Goal: Task Accomplishment & Management: Manage account settings

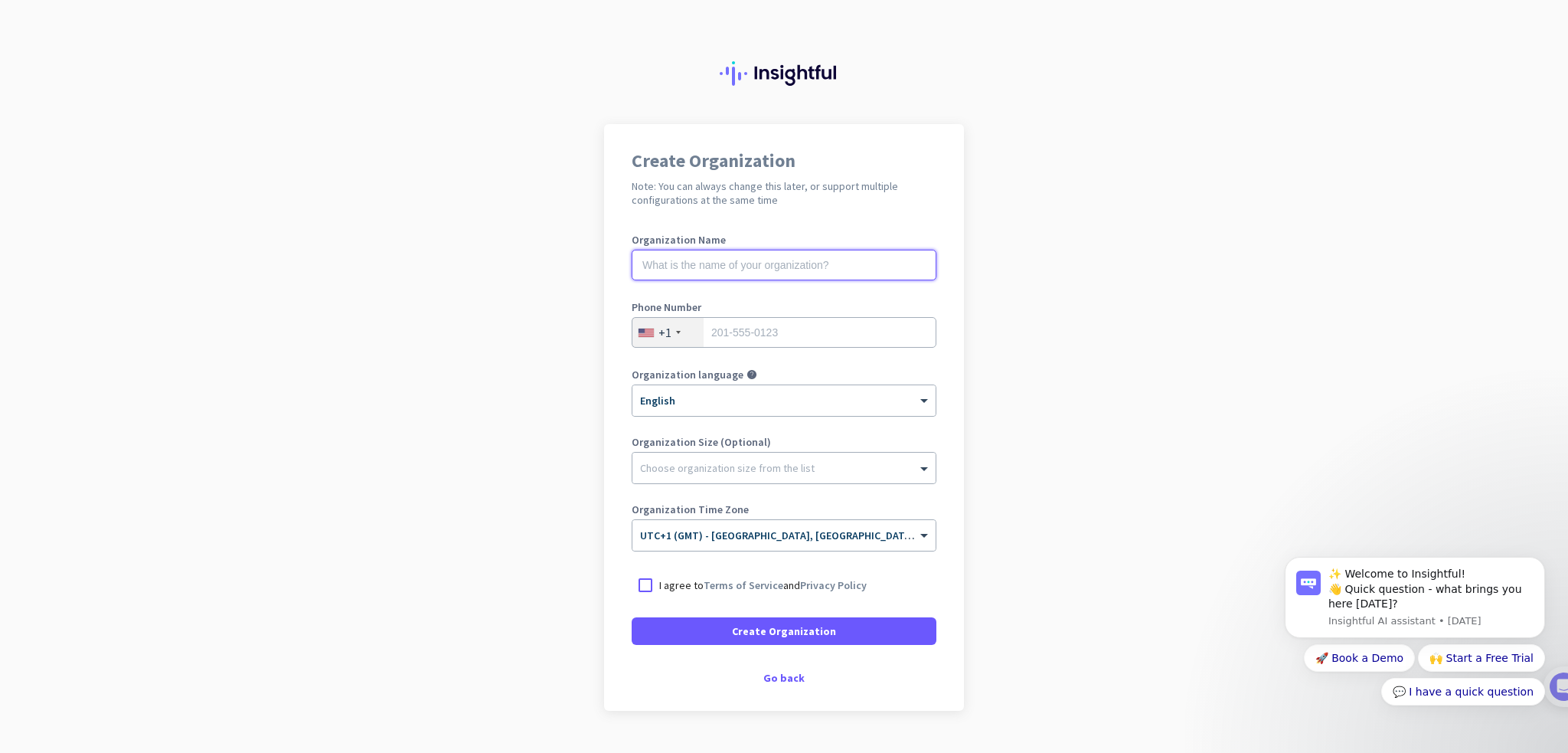
click at [795, 269] on input "text" at bounding box center [784, 264] width 305 height 30
drag, startPoint x: 781, startPoint y: 258, endPoint x: 671, endPoint y: 262, distance: 110.1
click at [671, 262] on input "Zappie Communications" at bounding box center [784, 264] width 305 height 30
type input "Zappie"
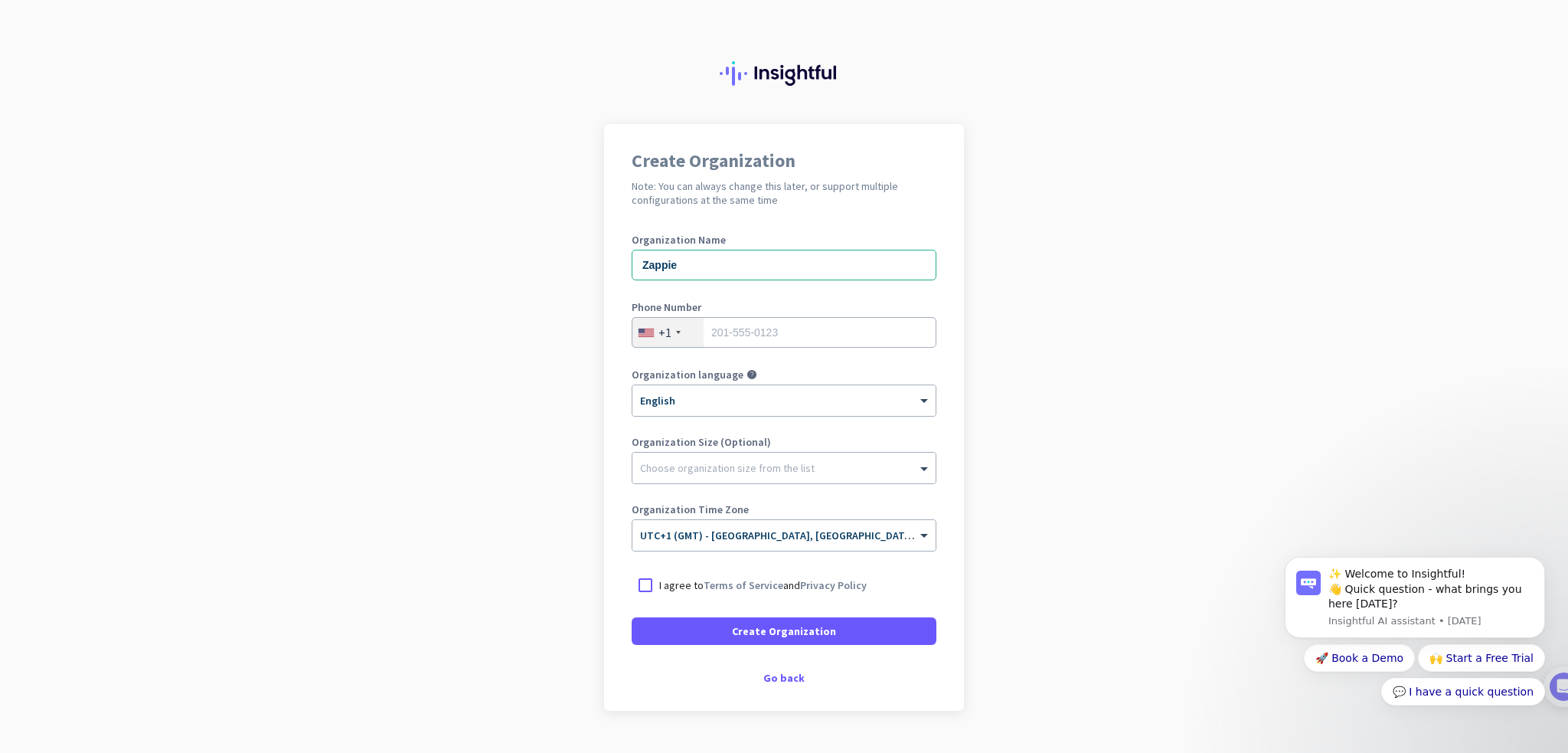
click at [674, 328] on div "+1" at bounding box center [668, 333] width 71 height 29
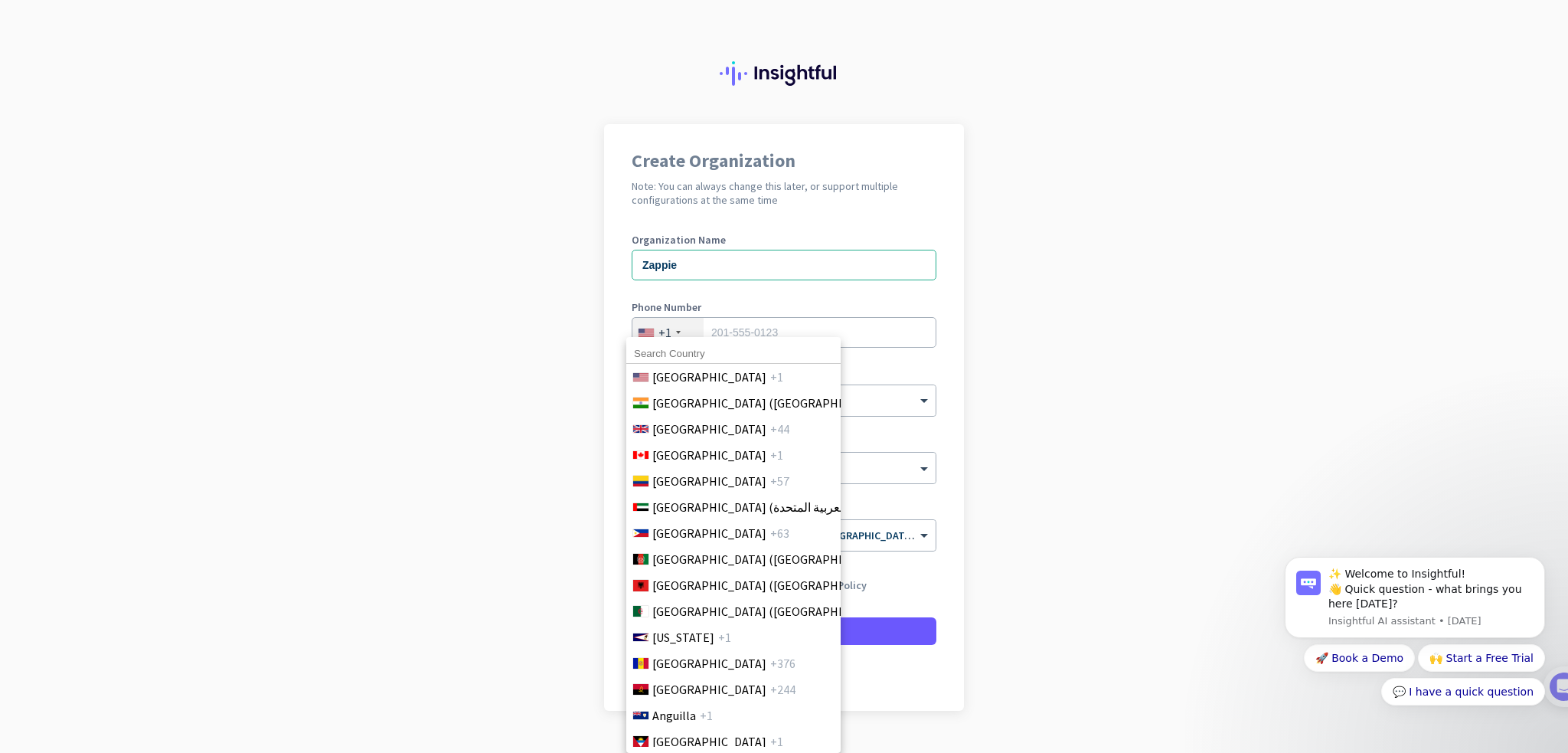
click at [698, 357] on input at bounding box center [733, 354] width 214 height 20
type input "united"
click at [702, 429] on span "[GEOGRAPHIC_DATA]" at bounding box center [709, 428] width 114 height 18
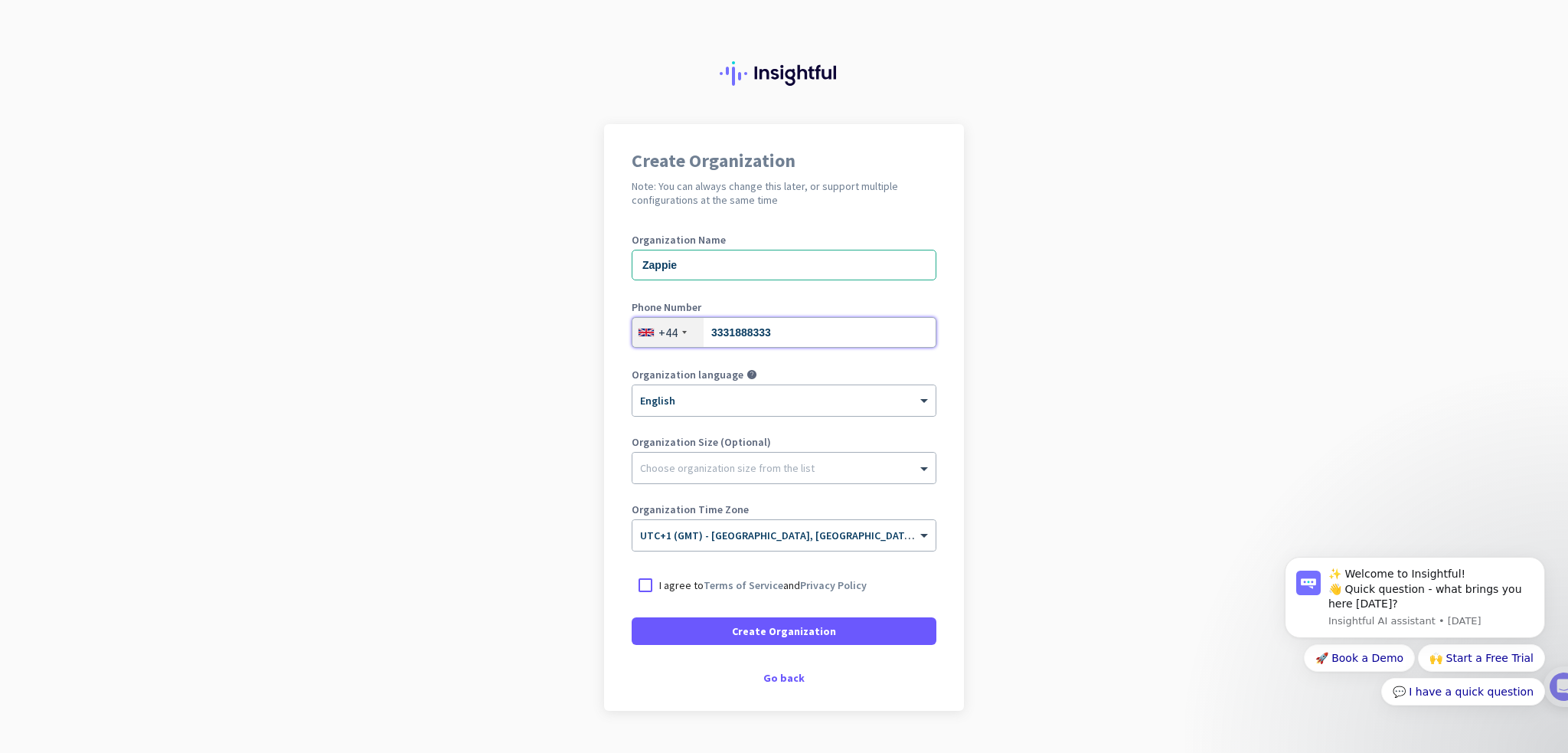
type input "3331888333"
click at [1160, 399] on app-onboarding-organization "Create Organization Note: You can always change this later, or support multiple…" at bounding box center [784, 455] width 1568 height 663
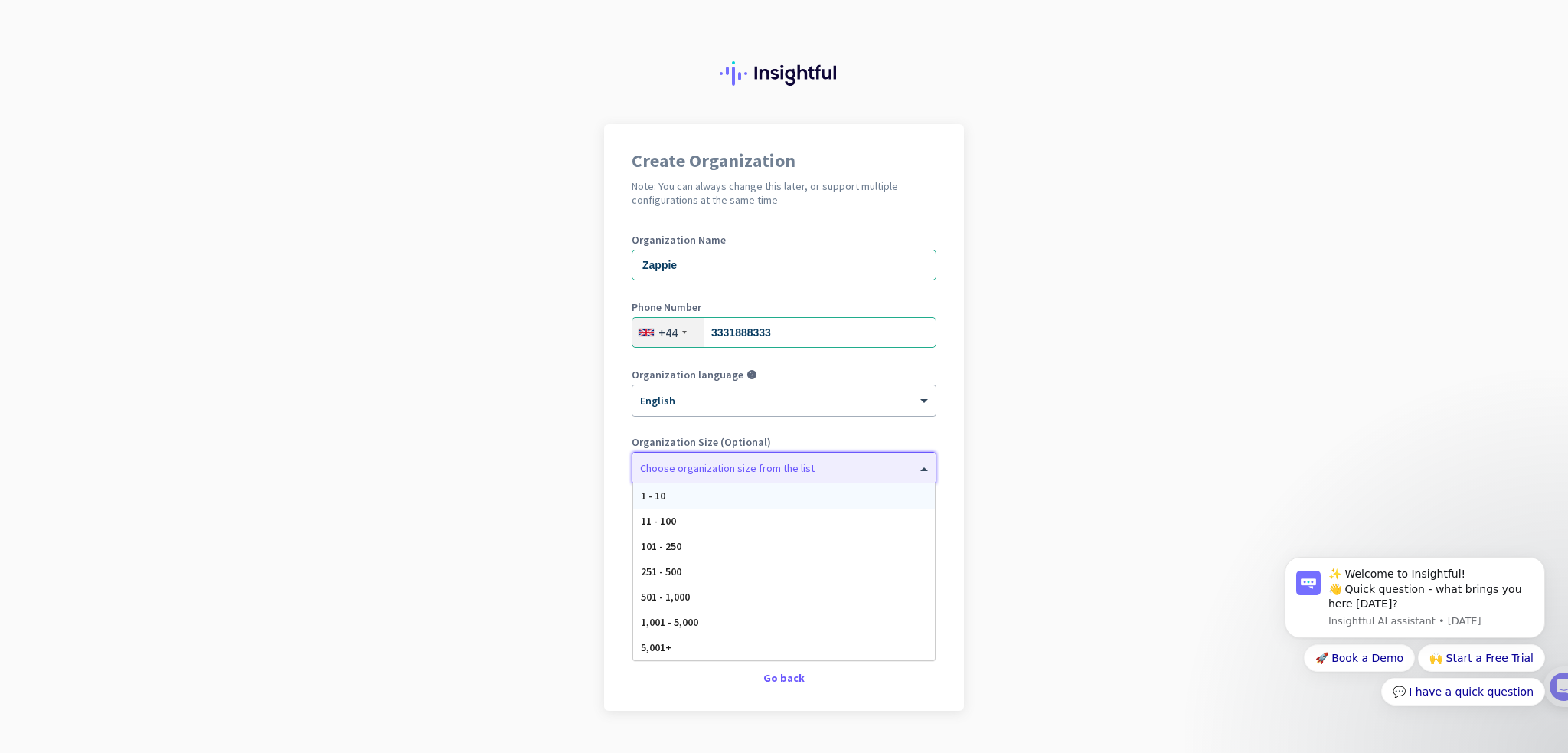
click at [735, 469] on div at bounding box center [784, 464] width 303 height 16
click at [732, 472] on div "Choose organization size from the list" at bounding box center [728, 468] width 175 height 14
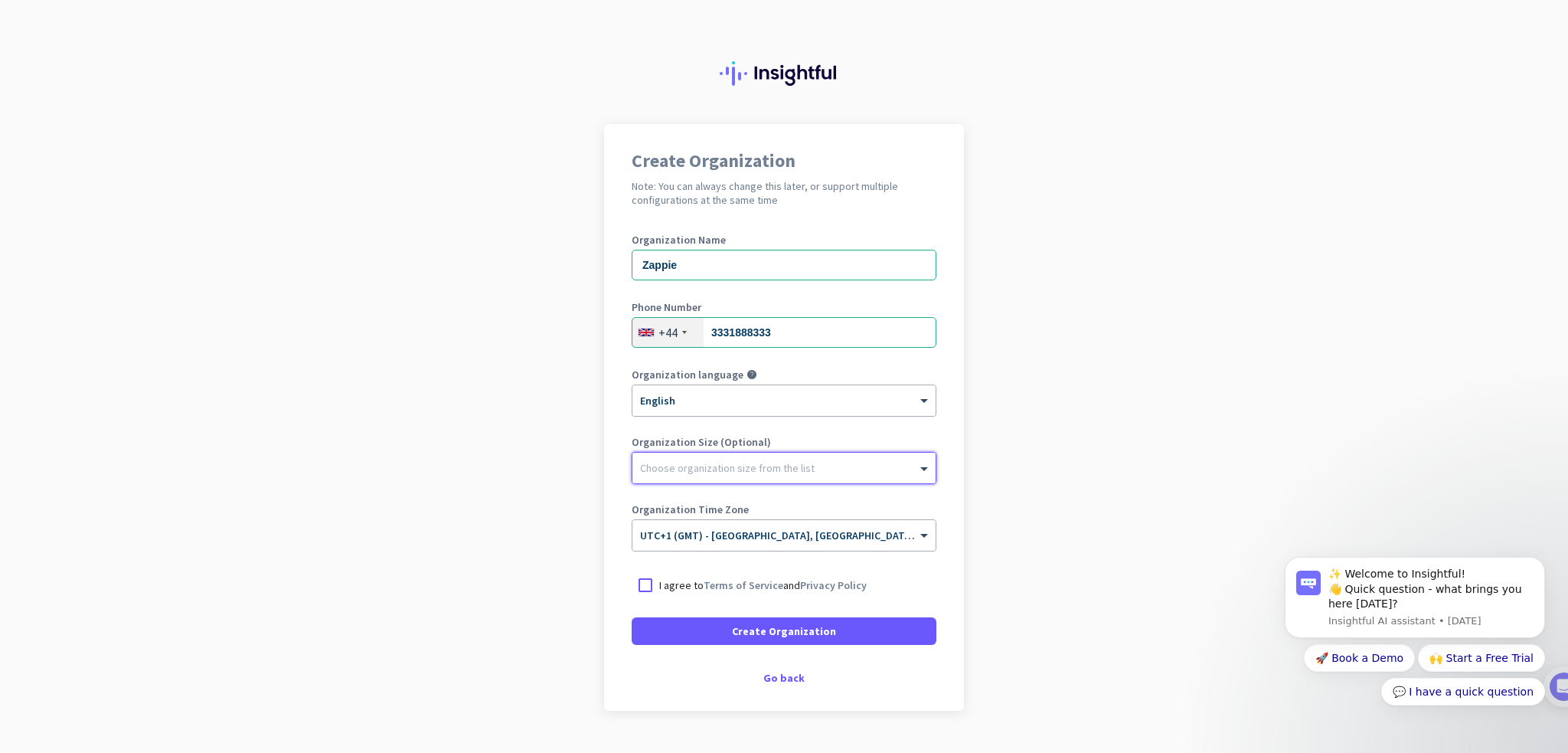
click at [680, 581] on p "I agree to Terms of Service and Privacy Policy" at bounding box center [763, 585] width 208 height 16
click at [0, 0] on input "I agree to Terms of Service and Privacy Policy" at bounding box center [0, 0] width 0 height 0
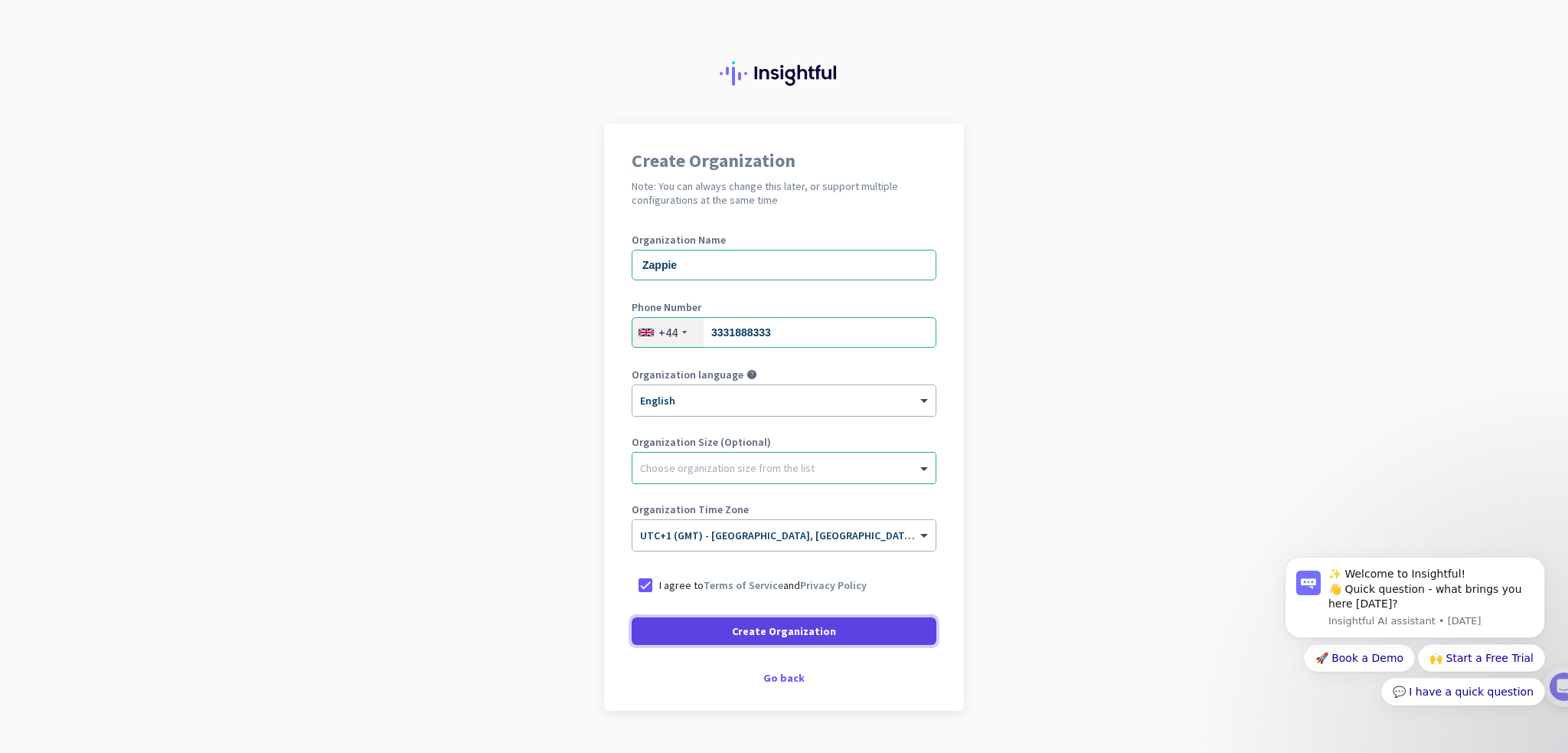
click at [720, 624] on span at bounding box center [784, 631] width 305 height 36
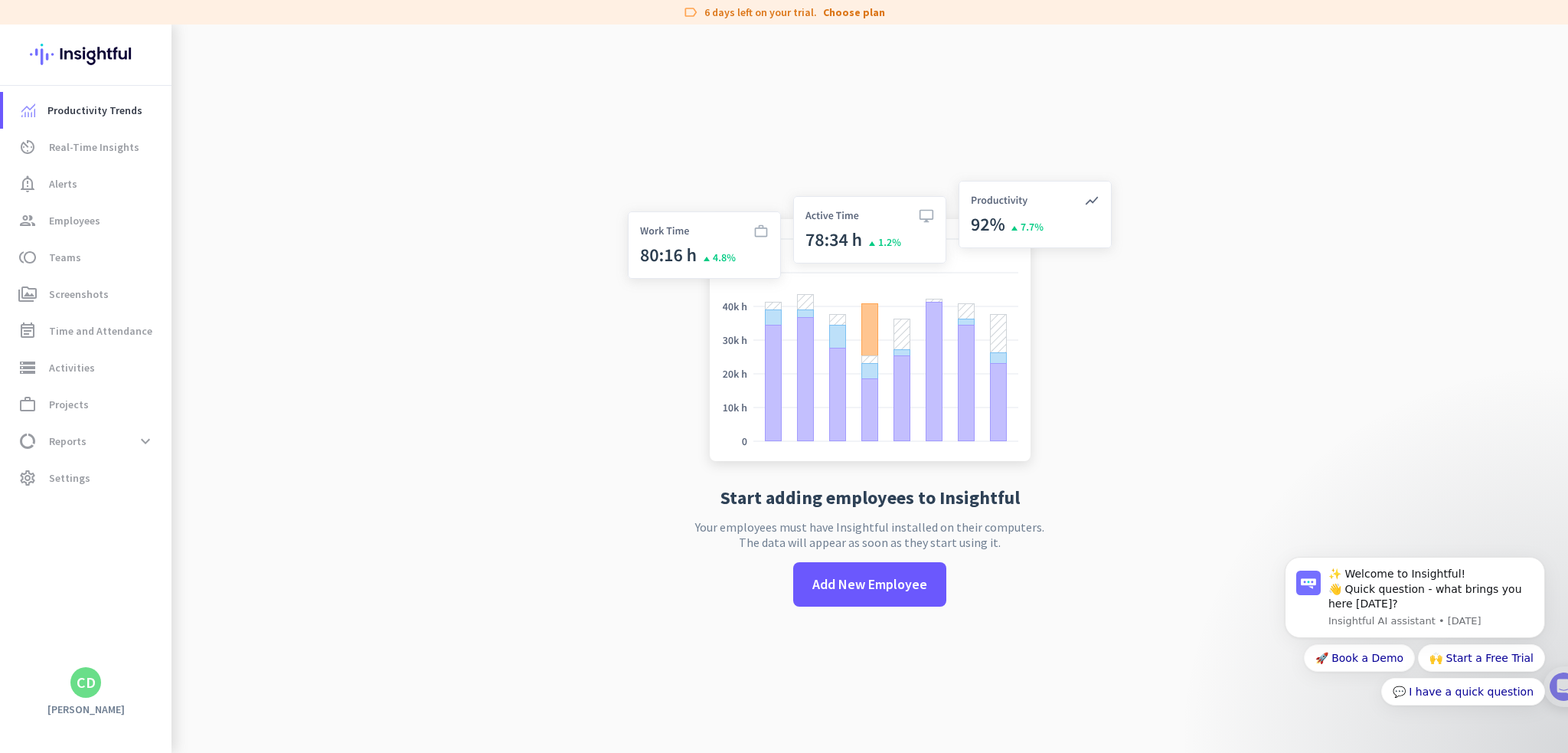
click at [603, 177] on app-no-employees "Start adding employees to Insightful Your employees must have Insightful instal…" at bounding box center [870, 400] width 1396 height 753
click at [849, 585] on span "Add New Employee" at bounding box center [870, 584] width 115 height 20
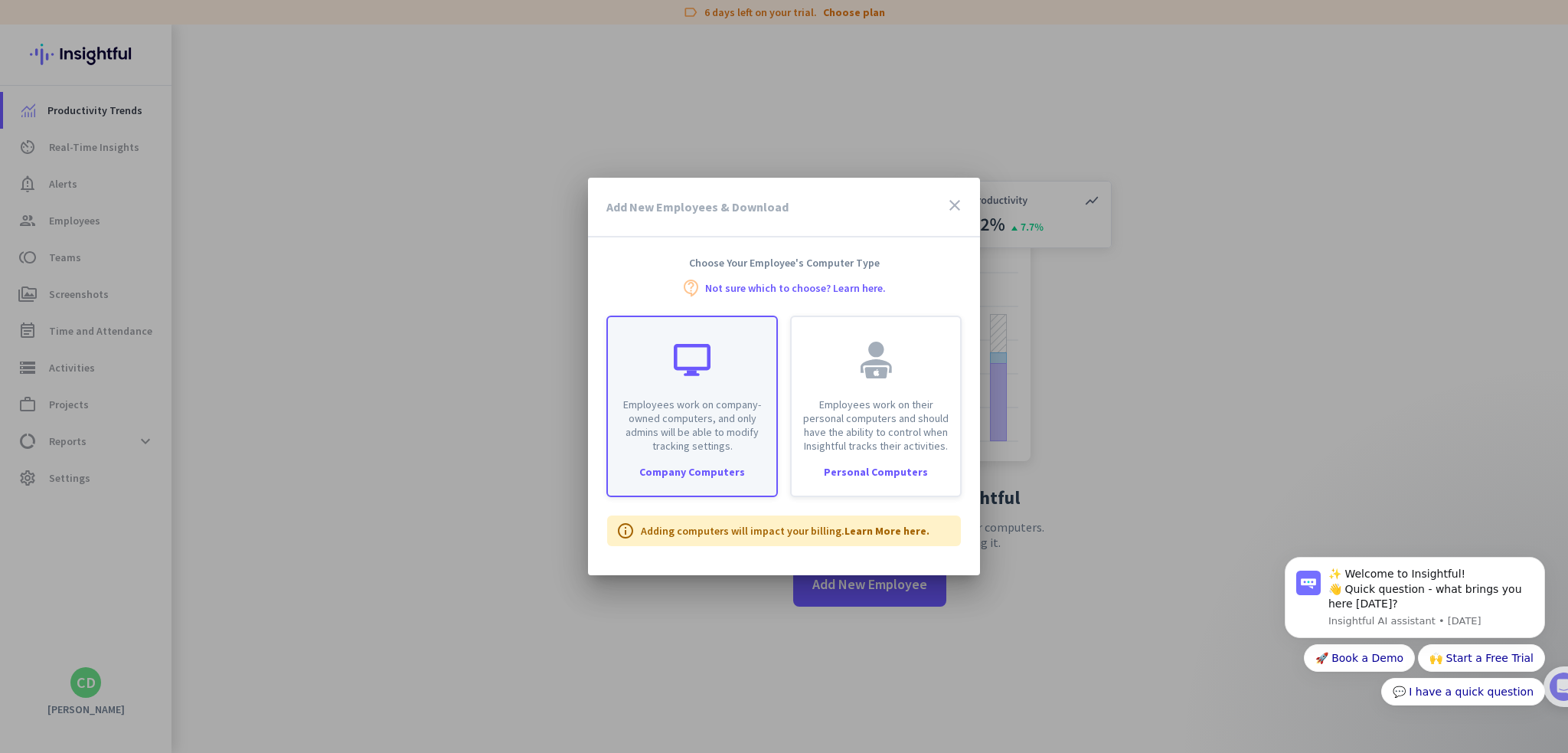
click at [673, 401] on p "Employees work on company-owned computers, and only admins will be able to modi…" at bounding box center [691, 425] width 150 height 55
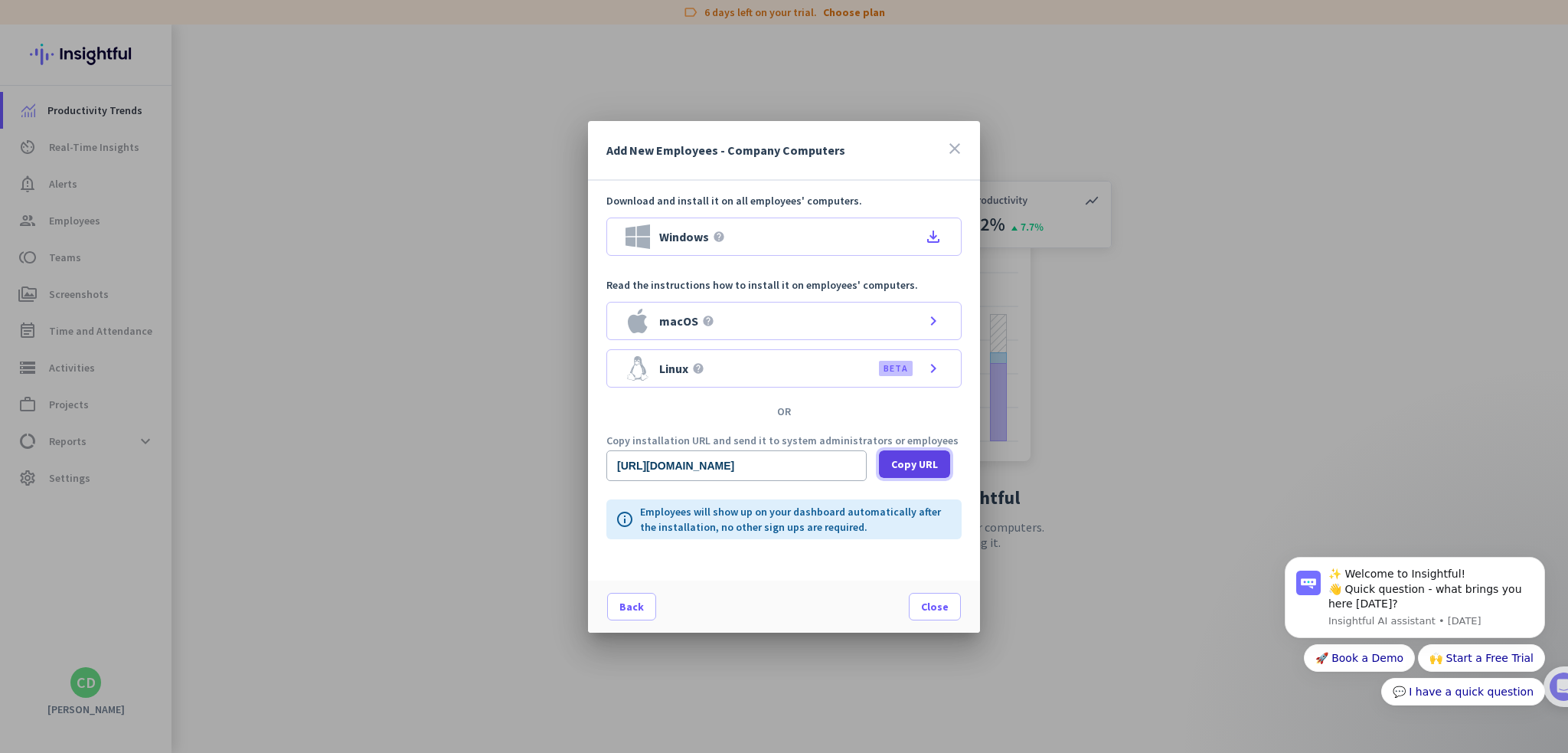
click at [933, 464] on span "Copy URL" at bounding box center [915, 464] width 47 height 16
click at [947, 607] on span "Close" at bounding box center [935, 607] width 28 height 16
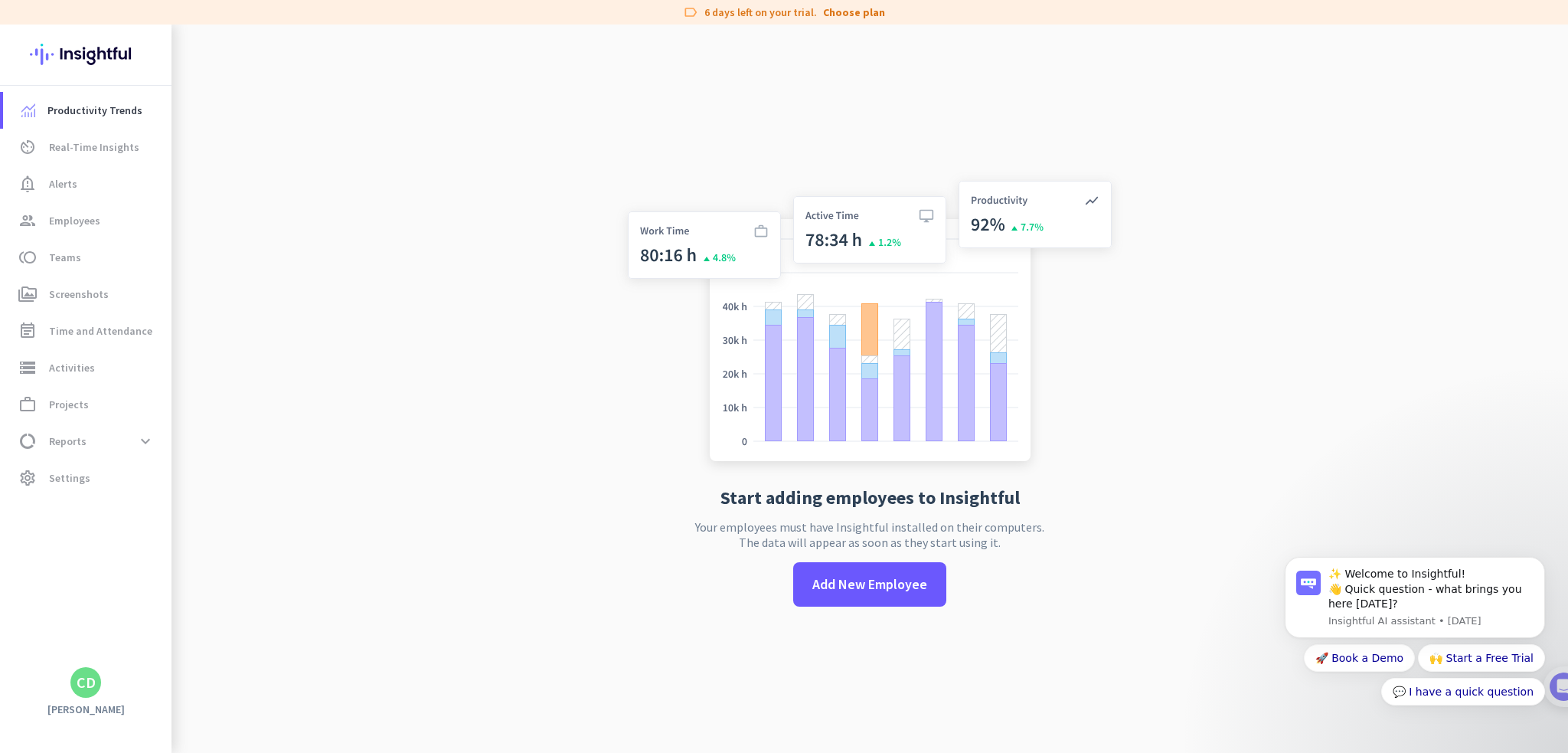
click at [1179, 363] on app-no-employees "Start adding employees to Insightful Your employees must have Insightful instal…" at bounding box center [870, 400] width 1396 height 753
click at [95, 228] on span "Employees" at bounding box center [75, 220] width 51 height 18
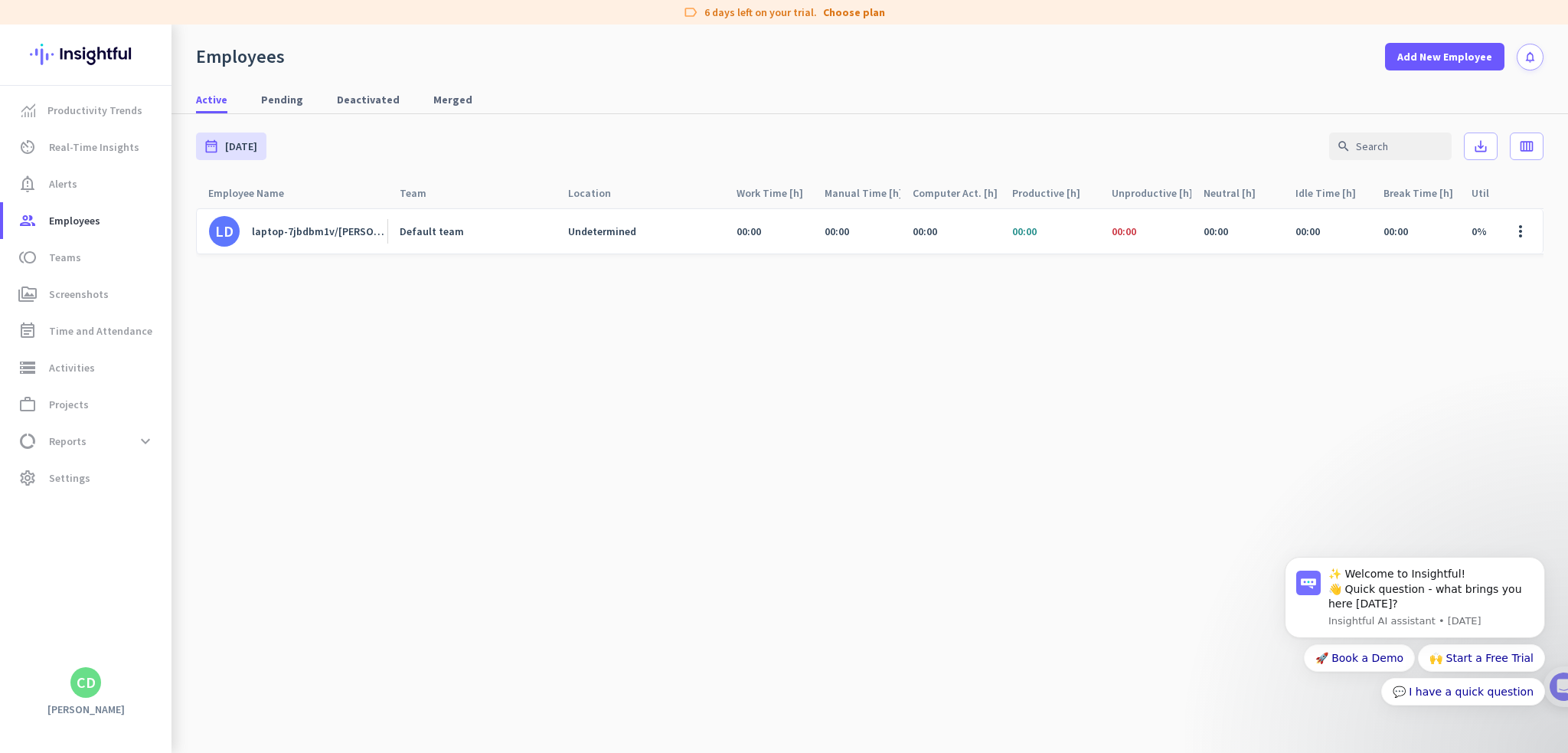
drag, startPoint x: 1143, startPoint y: 234, endPoint x: 1091, endPoint y: 246, distance: 53.4
click at [1091, 235] on div "LD laptop-7jbdbm1v/[PERSON_NAME] Default team Undetermined 00:00 00:00 00:00 00…" at bounding box center [969, 230] width 1546 height 46
click at [1098, 324] on cdk-virtual-scroll-viewport "LD laptop-7jbdbm1v/[PERSON_NAME] Default team Undetermined 00:00 00:00 00:00 00…" at bounding box center [870, 480] width 1348 height 545
click at [1526, 230] on span at bounding box center [1520, 231] width 36 height 36
click at [1522, 234] on div at bounding box center [784, 376] width 1568 height 753
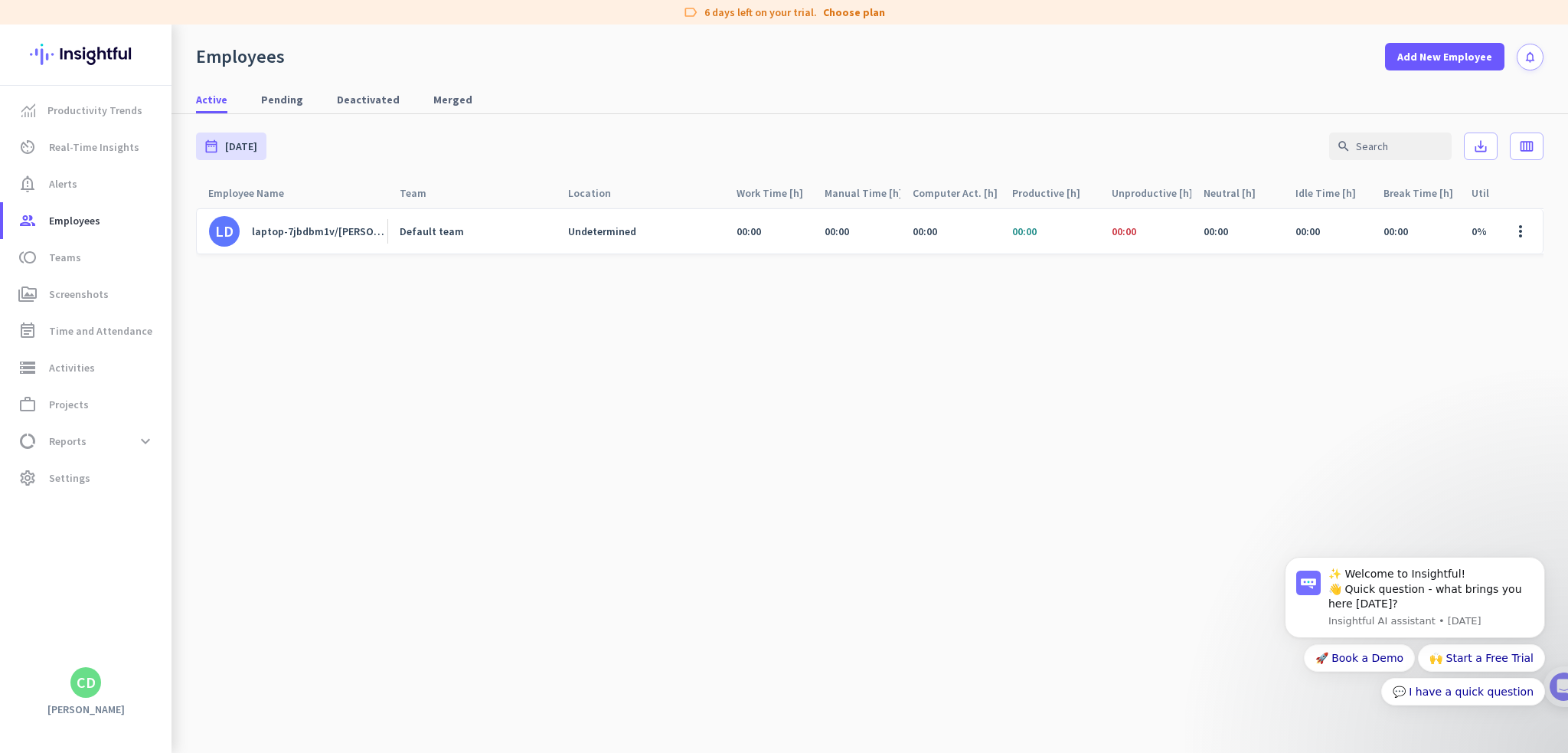
click at [1077, 634] on cdk-virtual-scroll-viewport "LD laptop-7jbdbm1v/[PERSON_NAME] Default team Undetermined 00:00 00:00 00:00 00…" at bounding box center [870, 480] width 1348 height 545
click at [989, 445] on cdk-virtual-scroll-viewport "LD laptop-7jbdbm1v/[PERSON_NAME] Default team Undetermined 00:00 00:00 00:00 00…" at bounding box center [870, 480] width 1348 height 545
click at [275, 226] on div "laptop-7jbdbm1v/[PERSON_NAME]" at bounding box center [320, 231] width 135 height 14
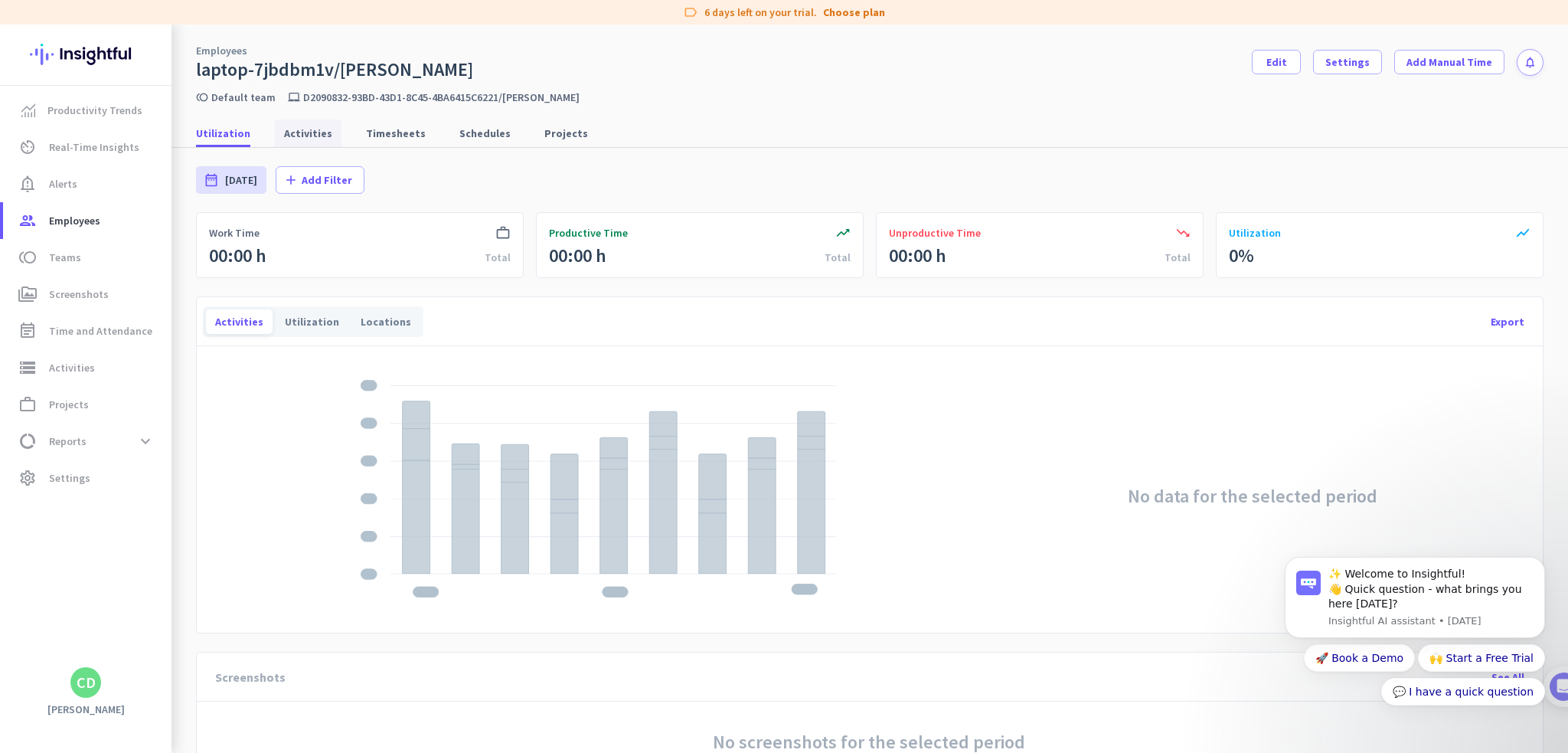
click at [286, 130] on span "Activities" at bounding box center [308, 133] width 49 height 16
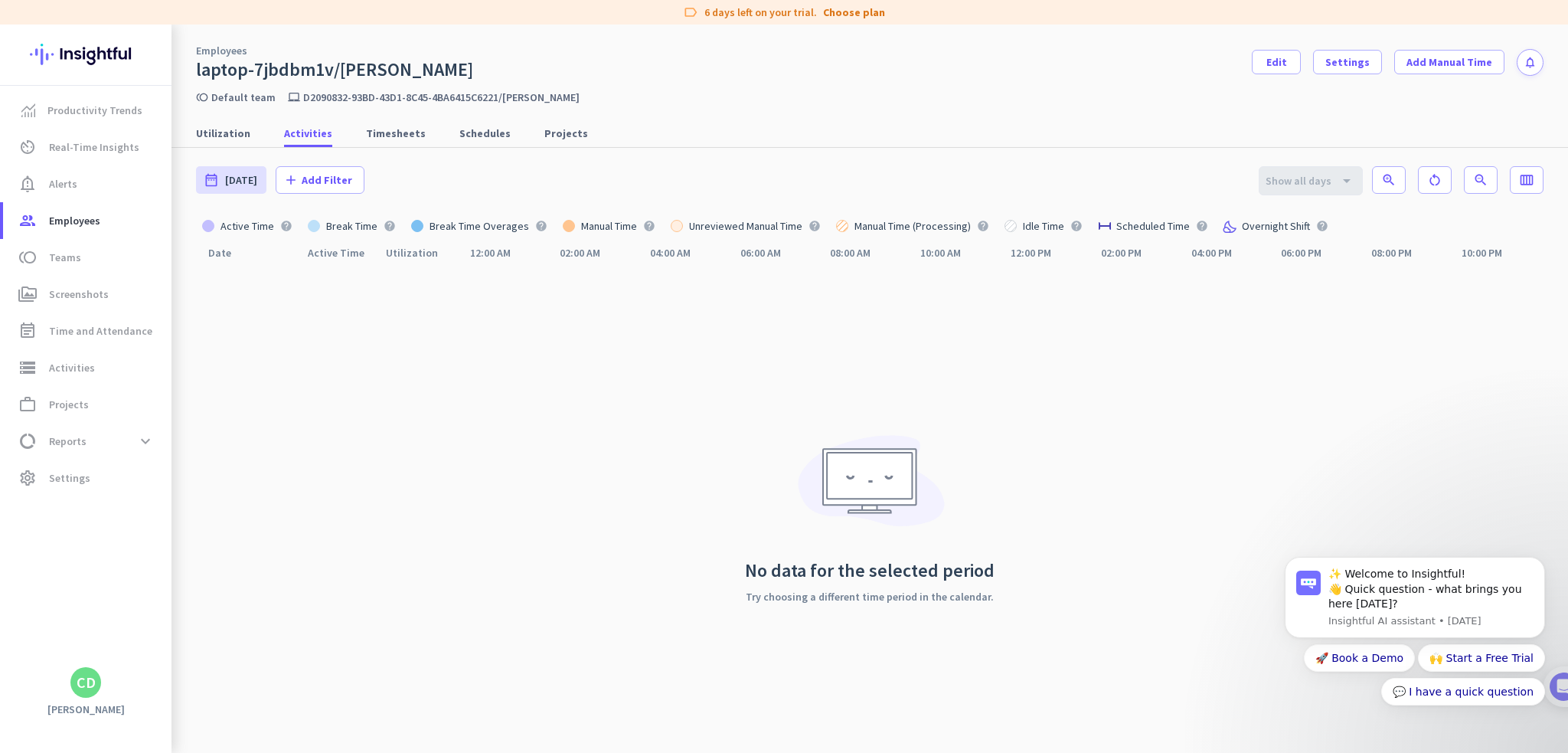
click at [467, 321] on div "Date Active Time Utilization navigate_before 12:00 AM 02:00 AM 04:00 AM 06:00 A…" at bounding box center [870, 500] width 1348 height 523
click at [383, 135] on span "Timesheets" at bounding box center [395, 133] width 60 height 16
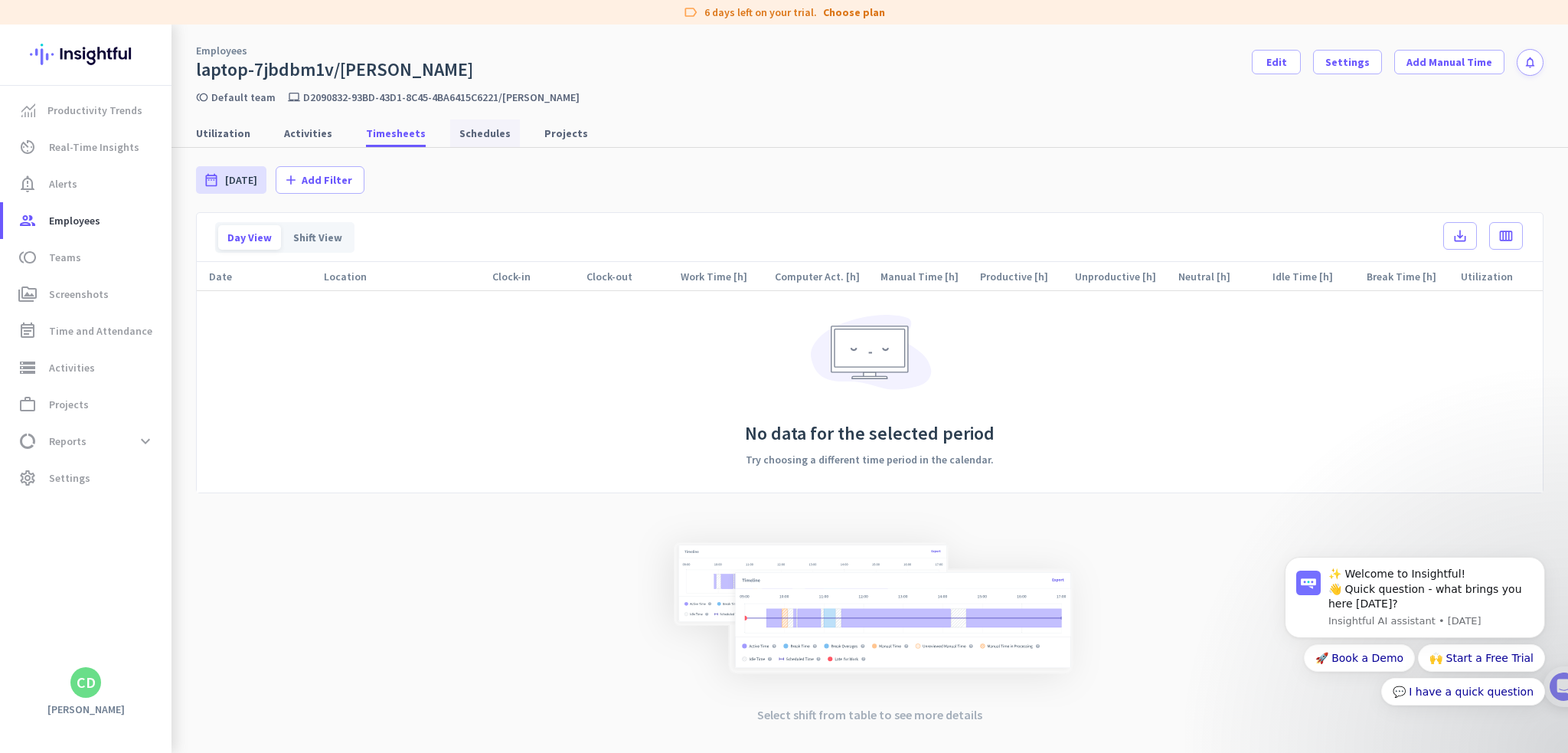
click at [483, 133] on span "Schedules" at bounding box center [484, 133] width 51 height 16
type input "[DATE] - [DATE]"
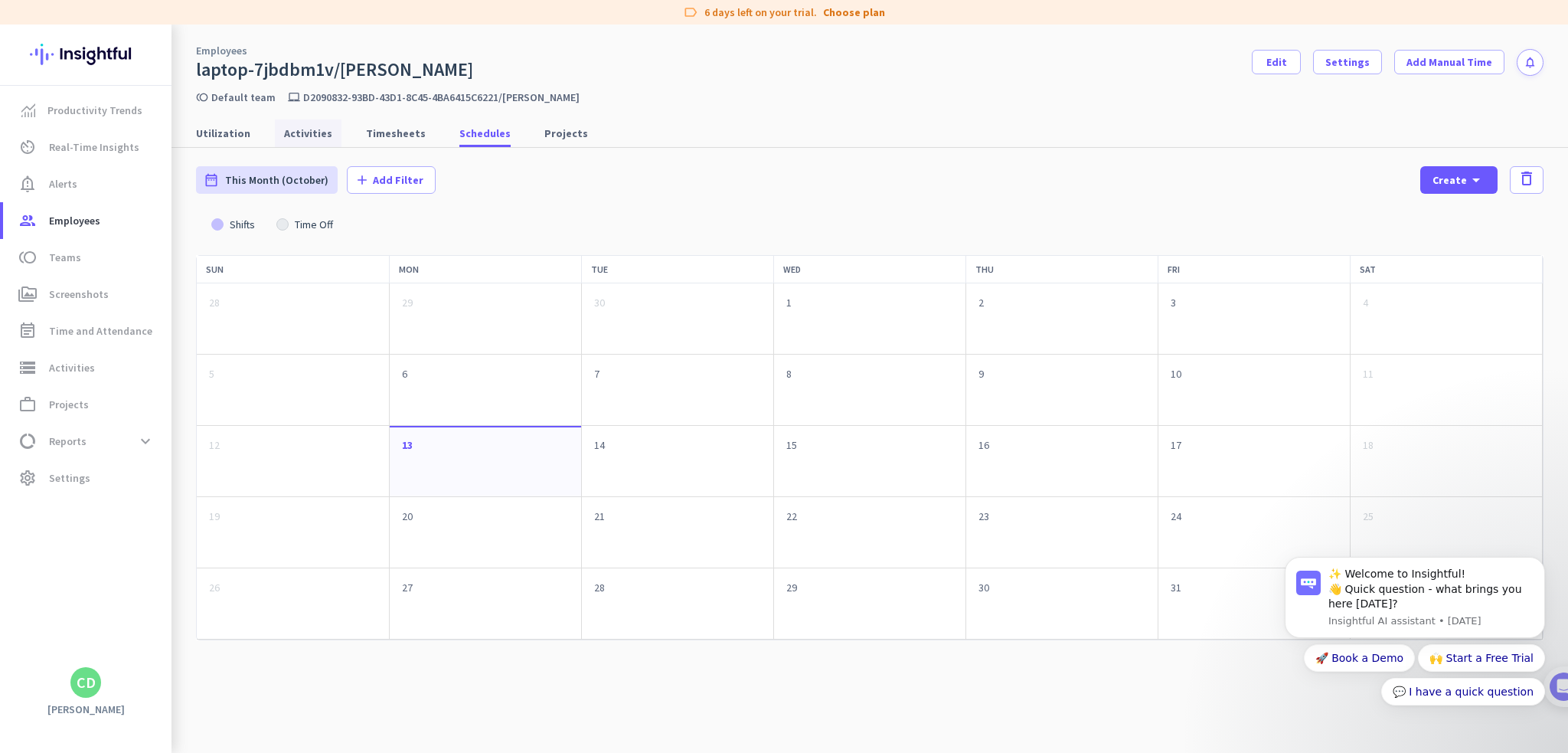
click at [304, 134] on span "Activities" at bounding box center [308, 133] width 49 height 16
type input "[DATE] - [DATE]"
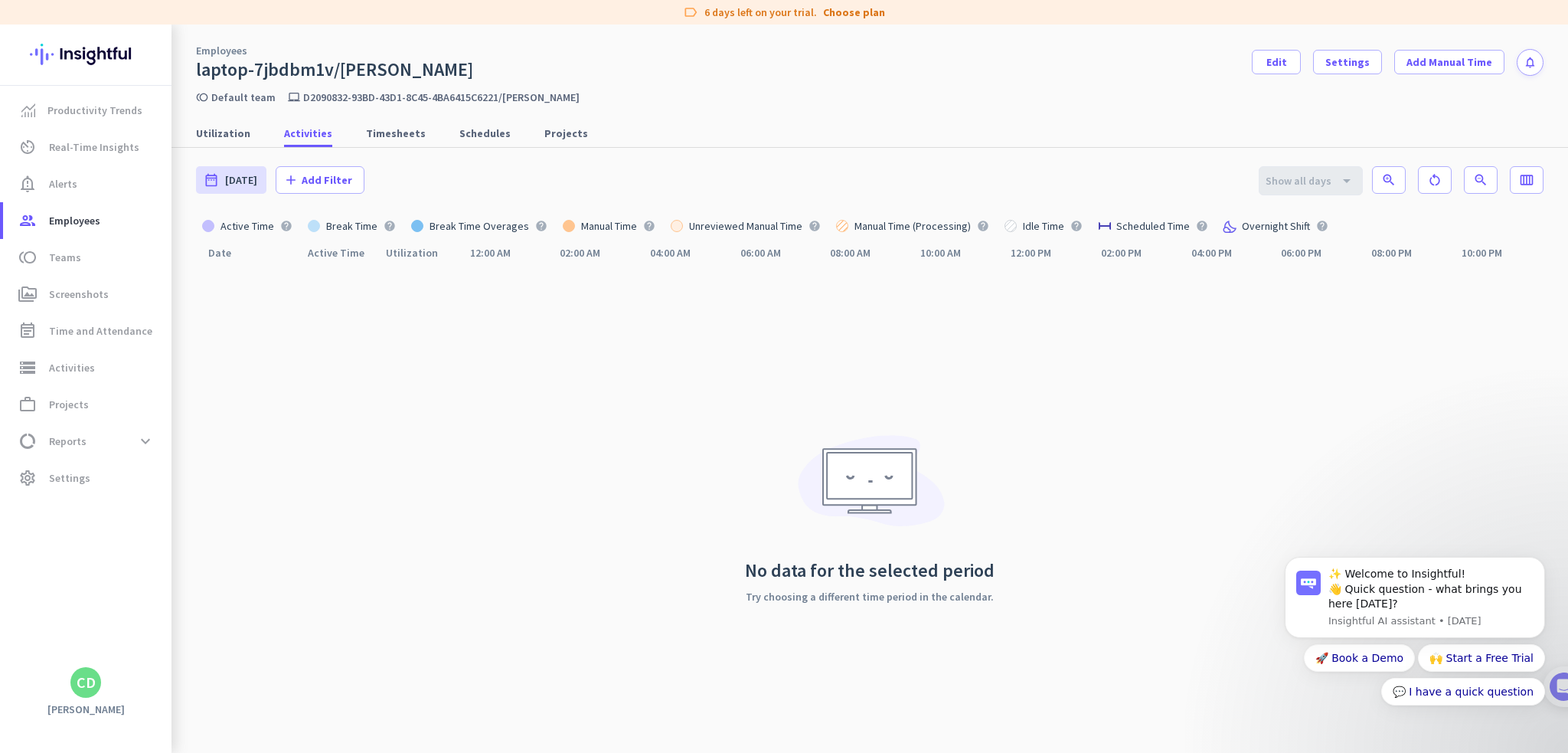
click at [315, 97] on p "d2090832-93bd-43d1-8c45-4ba6415c6221/[PERSON_NAME]" at bounding box center [441, 97] width 276 height 14
click at [288, 98] on icon "laptop_mac" at bounding box center [294, 97] width 12 height 12
click at [1354, 61] on span "Settings" at bounding box center [1347, 62] width 44 height 16
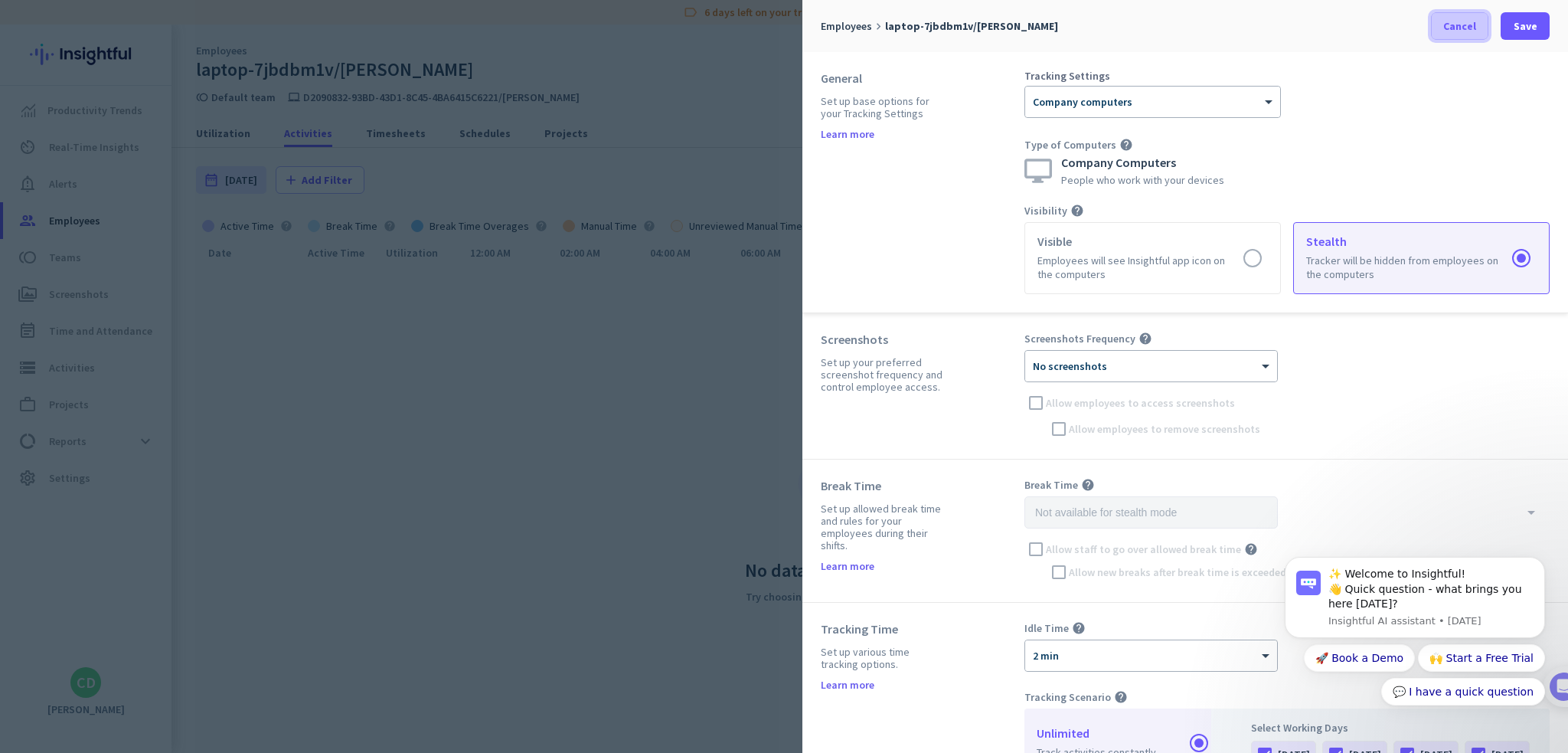
click at [1447, 34] on span at bounding box center [1460, 26] width 56 height 36
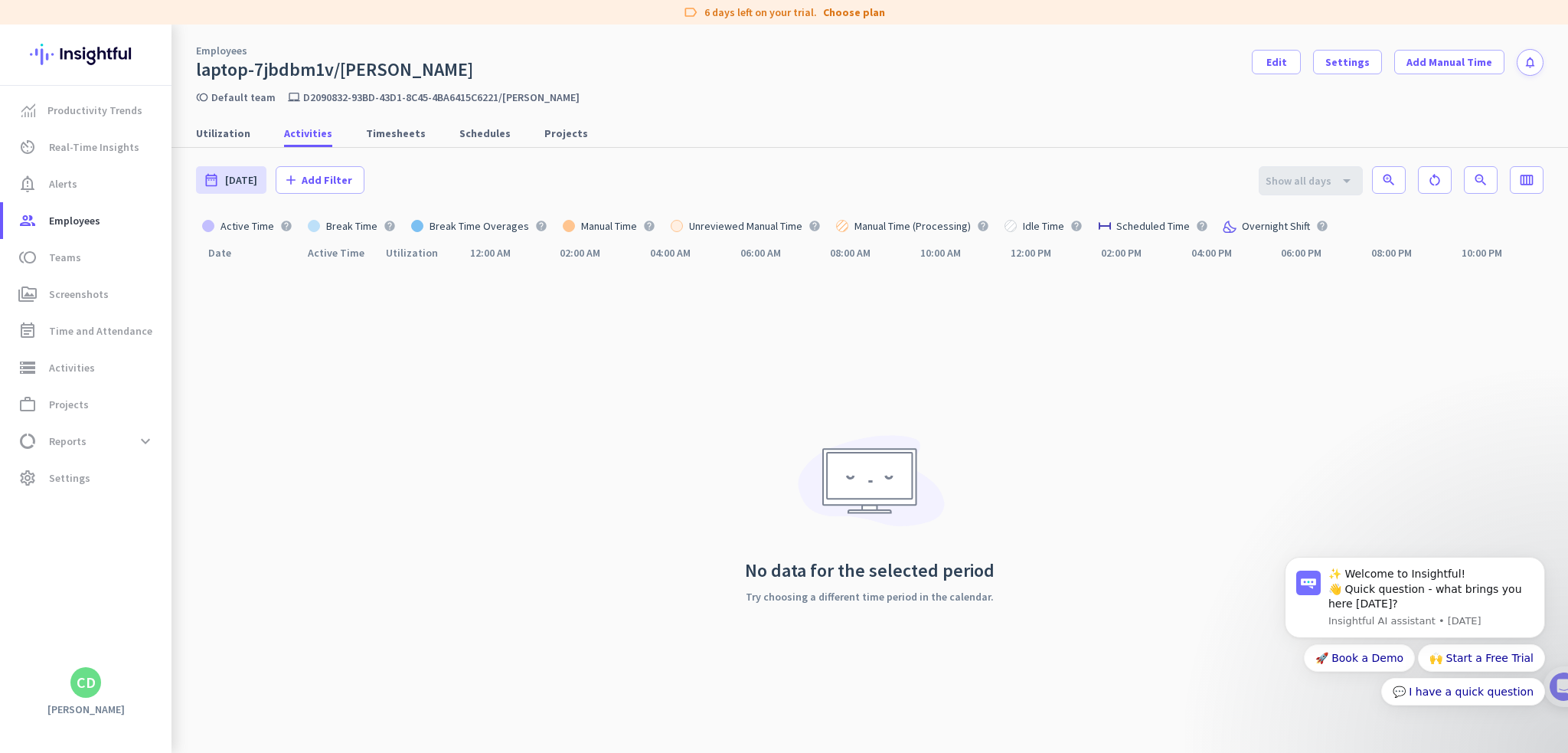
click at [787, 368] on div "No data for the selected period Try choosing a different time period in the cal…" at bounding box center [870, 514] width 249 height 494
click at [243, 141] on span "Utilization" at bounding box center [223, 133] width 55 height 28
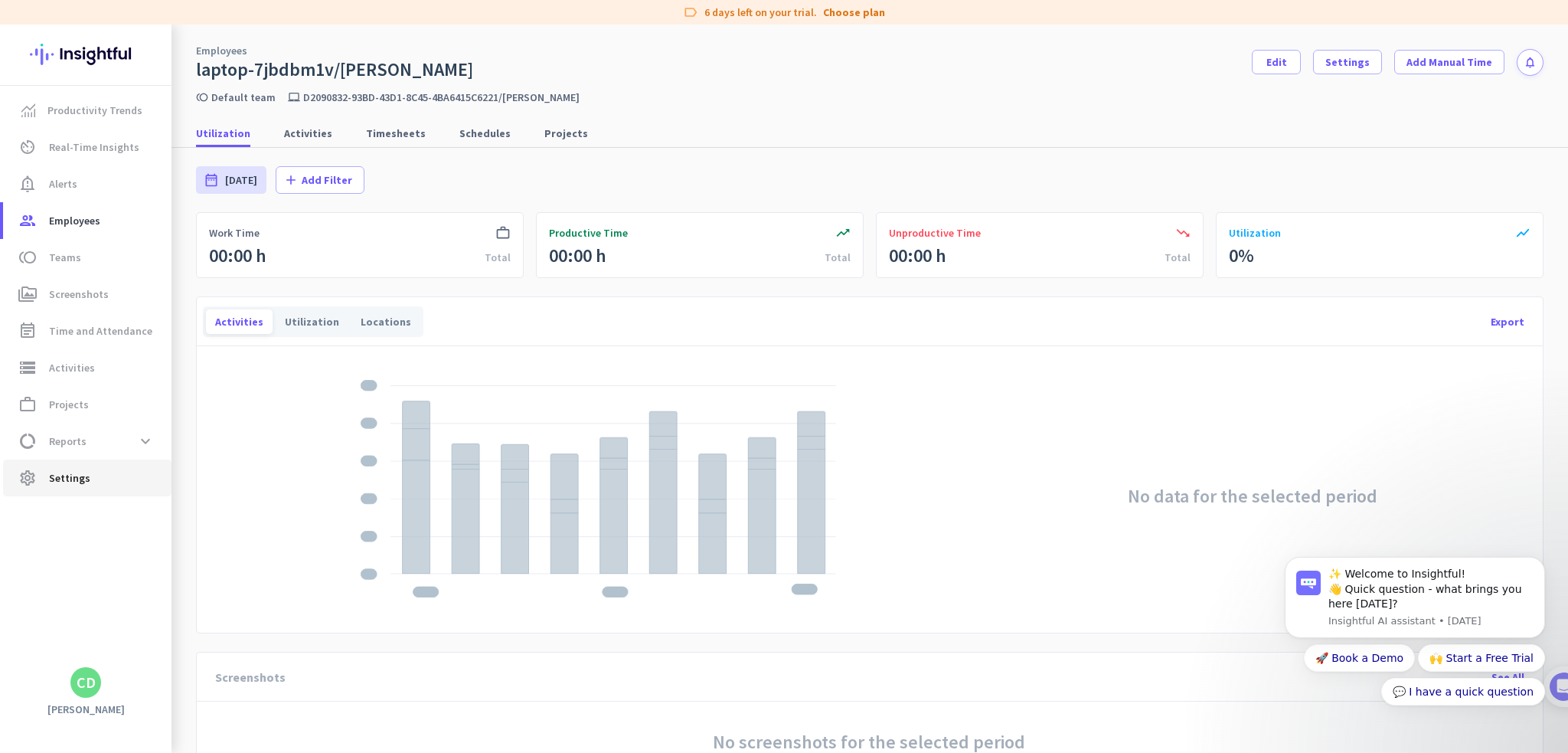
click at [99, 481] on span "settings Settings" at bounding box center [87, 477] width 144 height 18
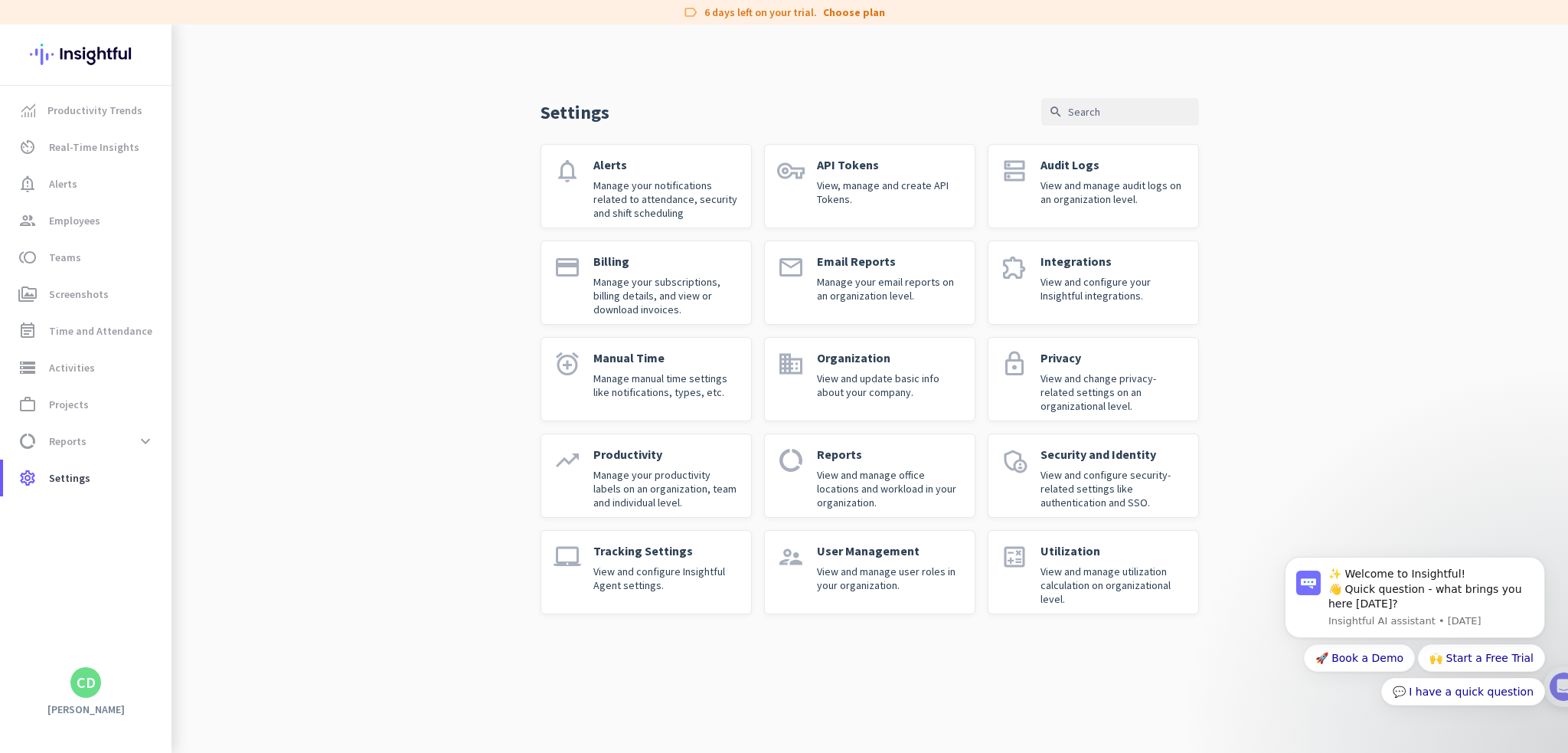
click at [855, 484] on p "View and manage office locations and workload in your organization." at bounding box center [890, 489] width 146 height 42
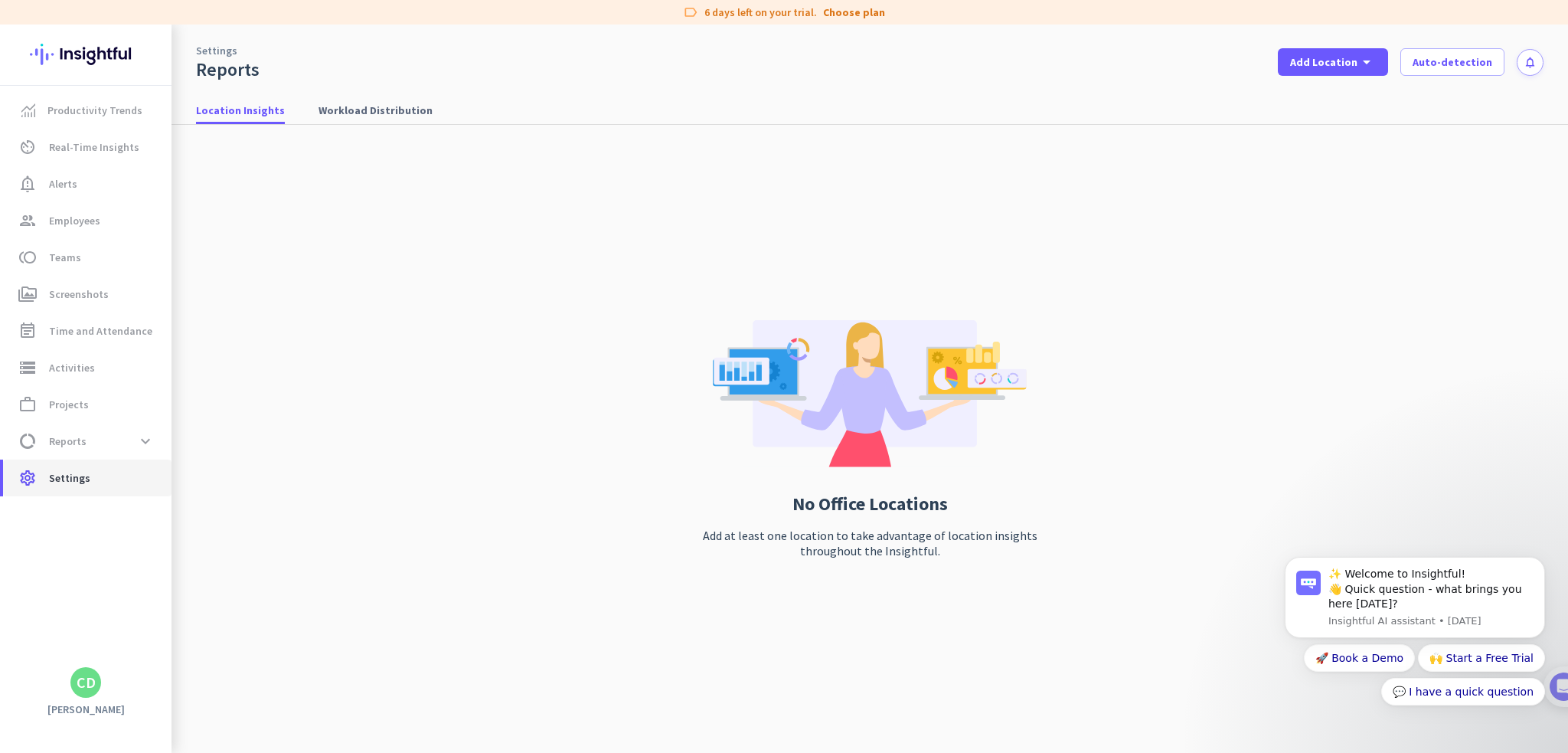
click at [113, 473] on span "settings Settings" at bounding box center [87, 477] width 144 height 18
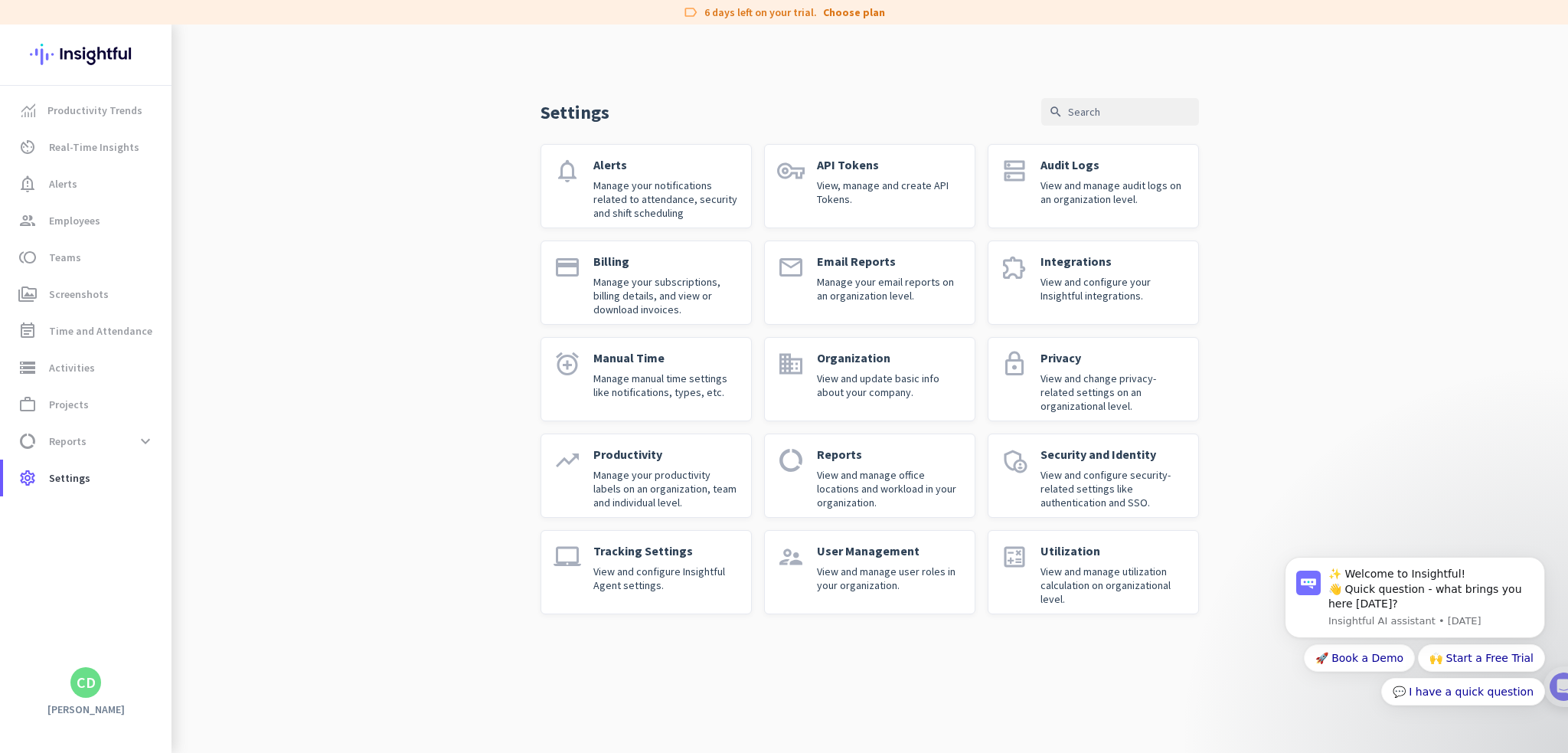
click at [1101, 202] on p "View and manage audit logs on an organization level." at bounding box center [1113, 192] width 146 height 28
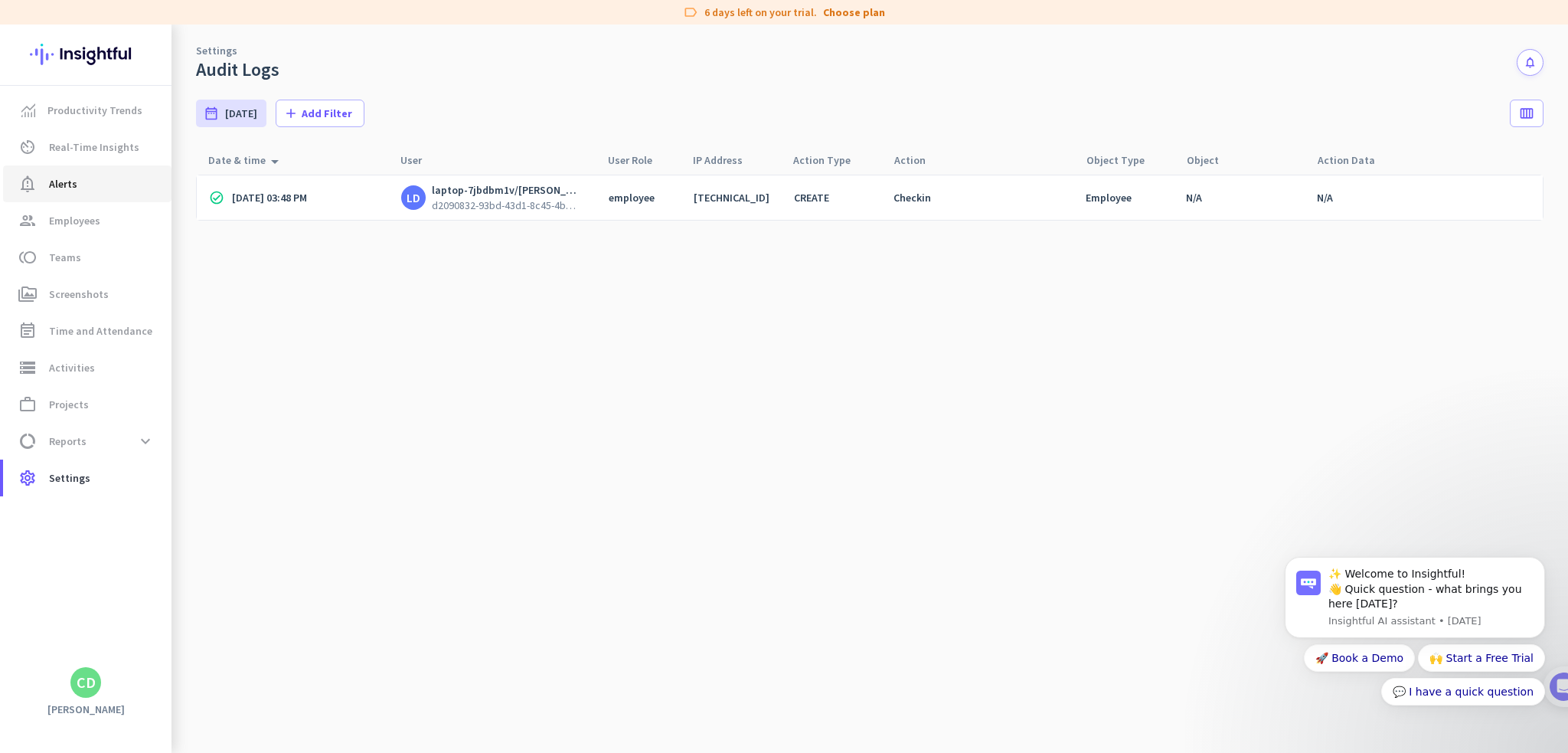
click at [87, 191] on span "notification_important Alerts" at bounding box center [87, 184] width 144 height 18
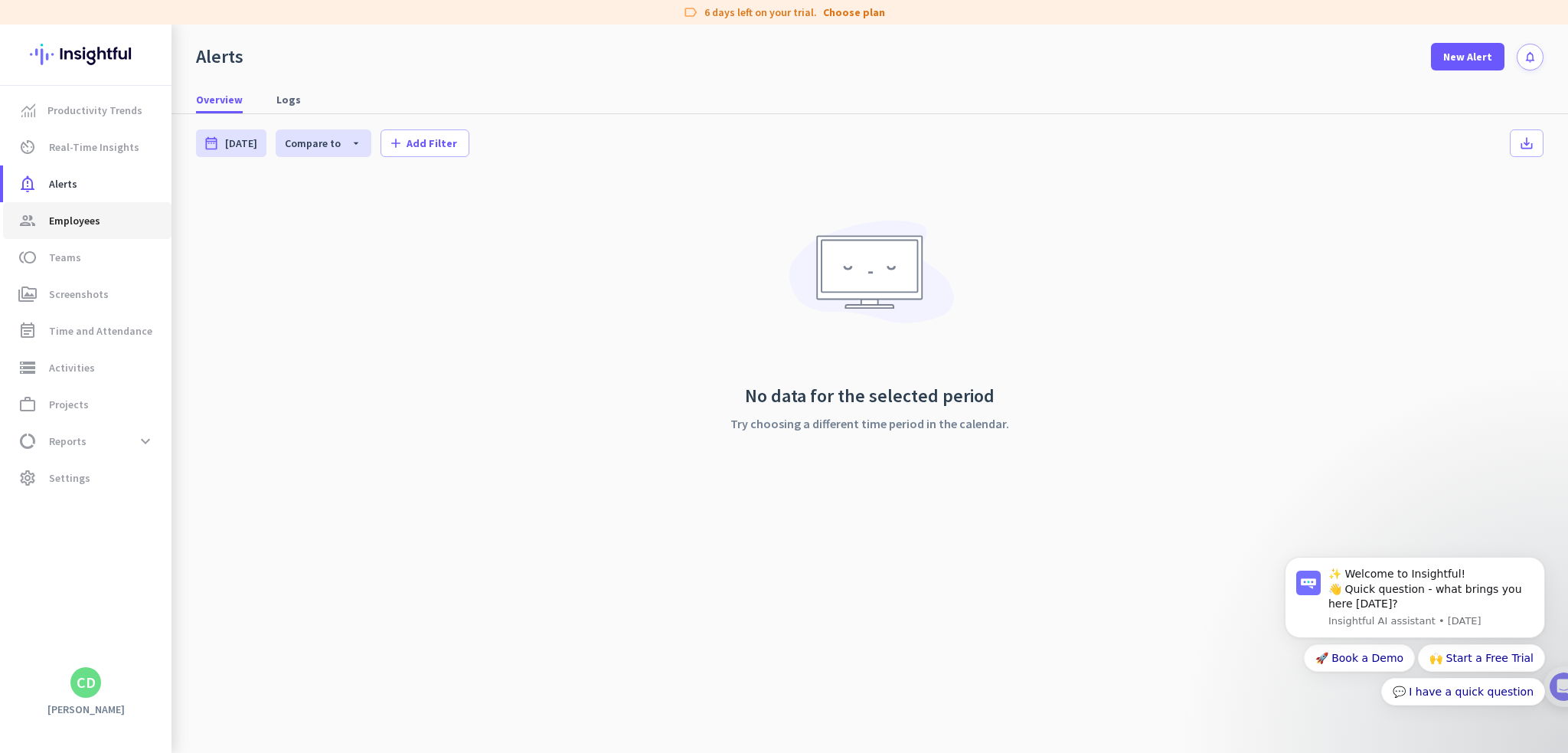
click at [98, 226] on span "Employees" at bounding box center [75, 220] width 51 height 18
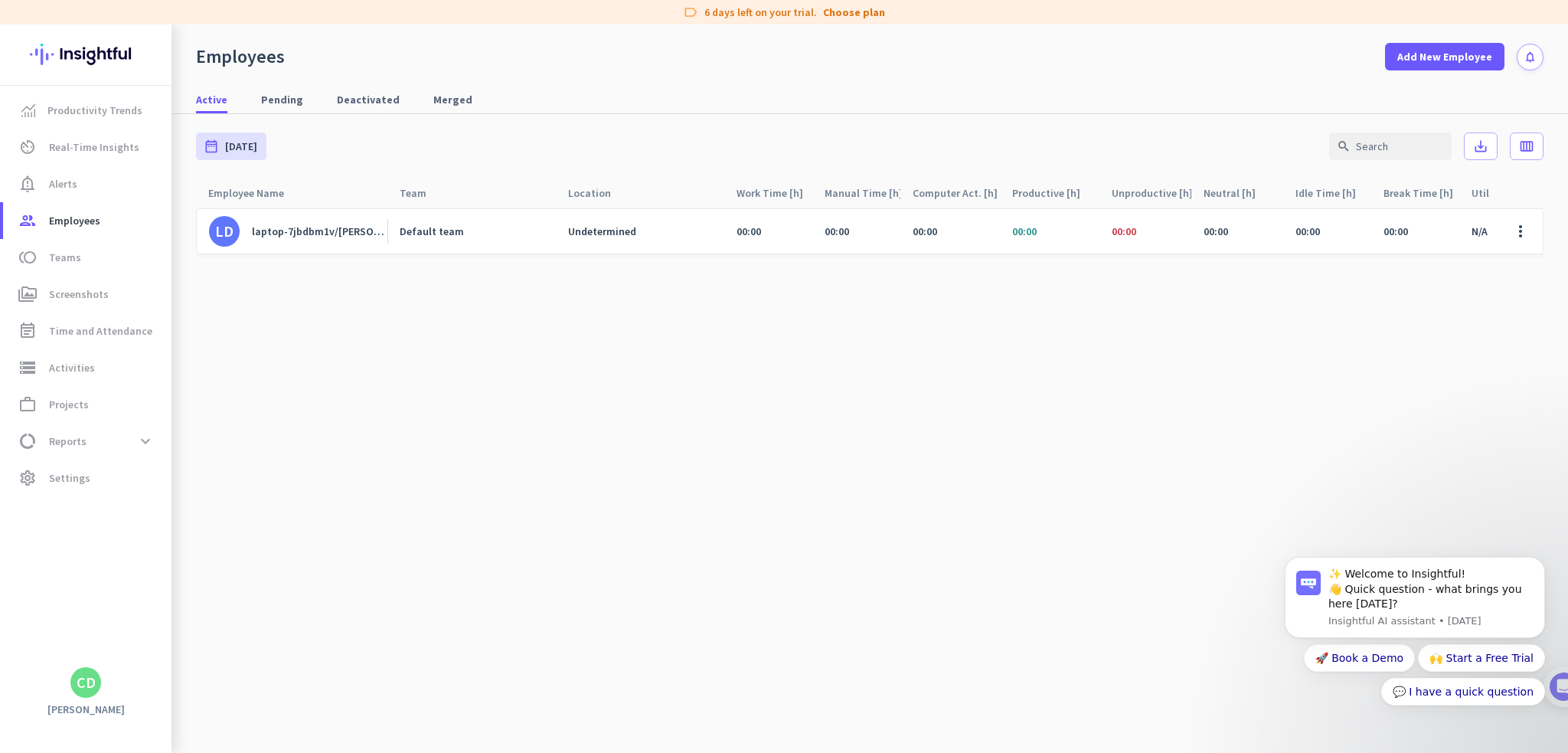
click at [599, 227] on div "Undetermined" at bounding box center [602, 231] width 68 height 14
click at [316, 232] on div "laptop-7jbdbm1v/[PERSON_NAME]" at bounding box center [320, 231] width 135 height 14
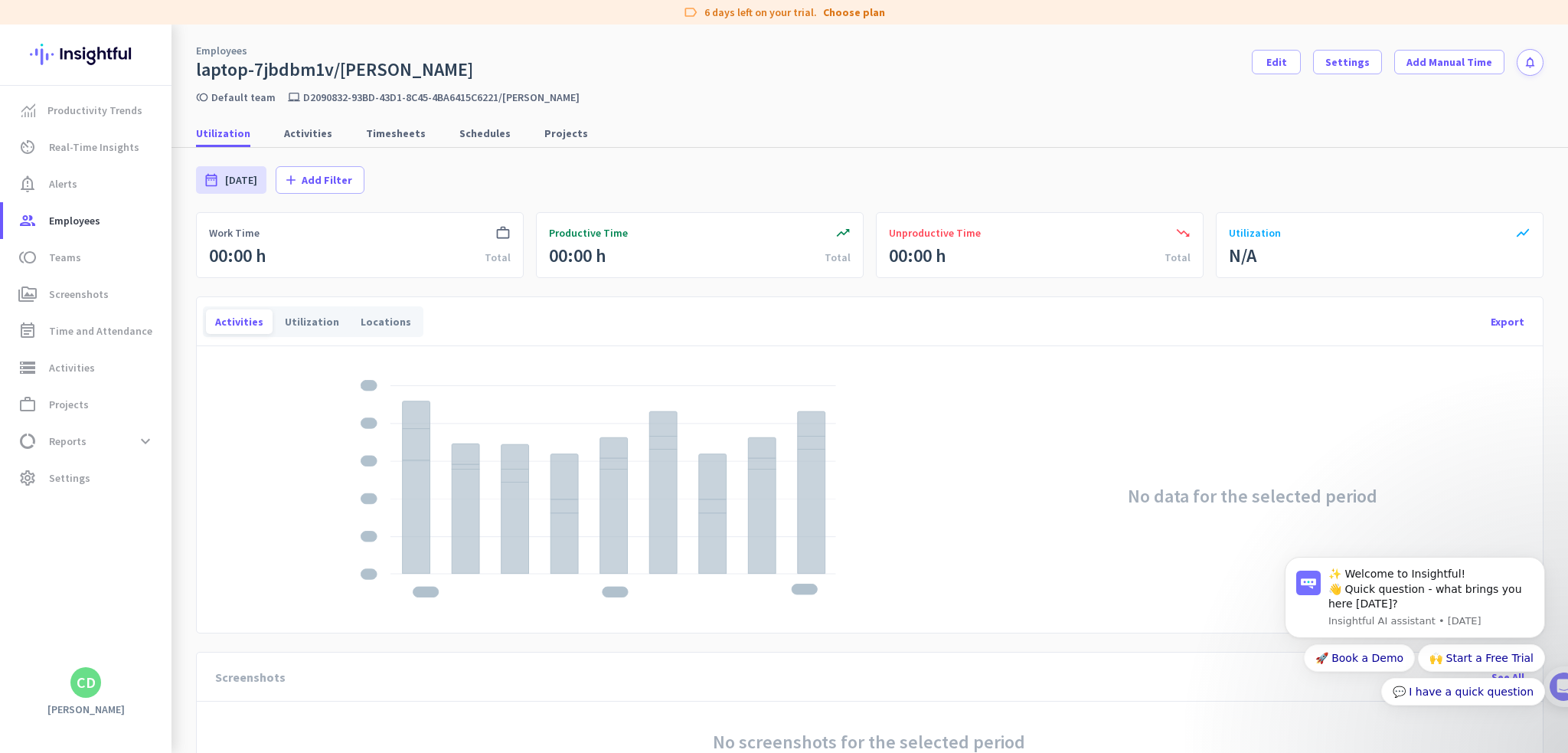
click at [288, 96] on icon "laptop_mac" at bounding box center [294, 97] width 12 height 12
click at [291, 130] on span "Activities" at bounding box center [308, 133] width 49 height 16
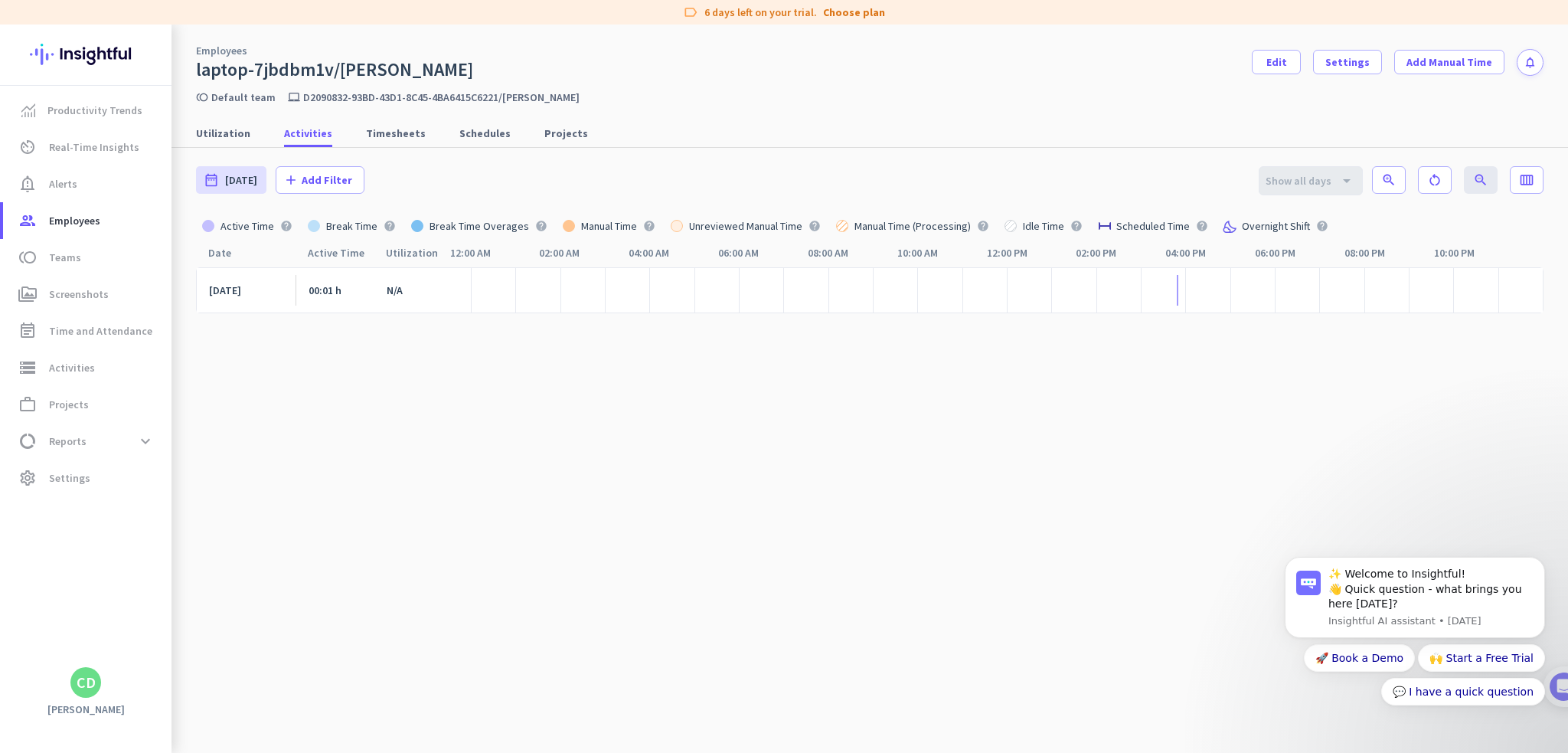
click at [573, 398] on cdk-virtual-scroll-viewport "[DATE] 00:01 h N/A" at bounding box center [870, 514] width 1348 height 494
click at [1176, 283] on div at bounding box center [1177, 289] width 2 height 30
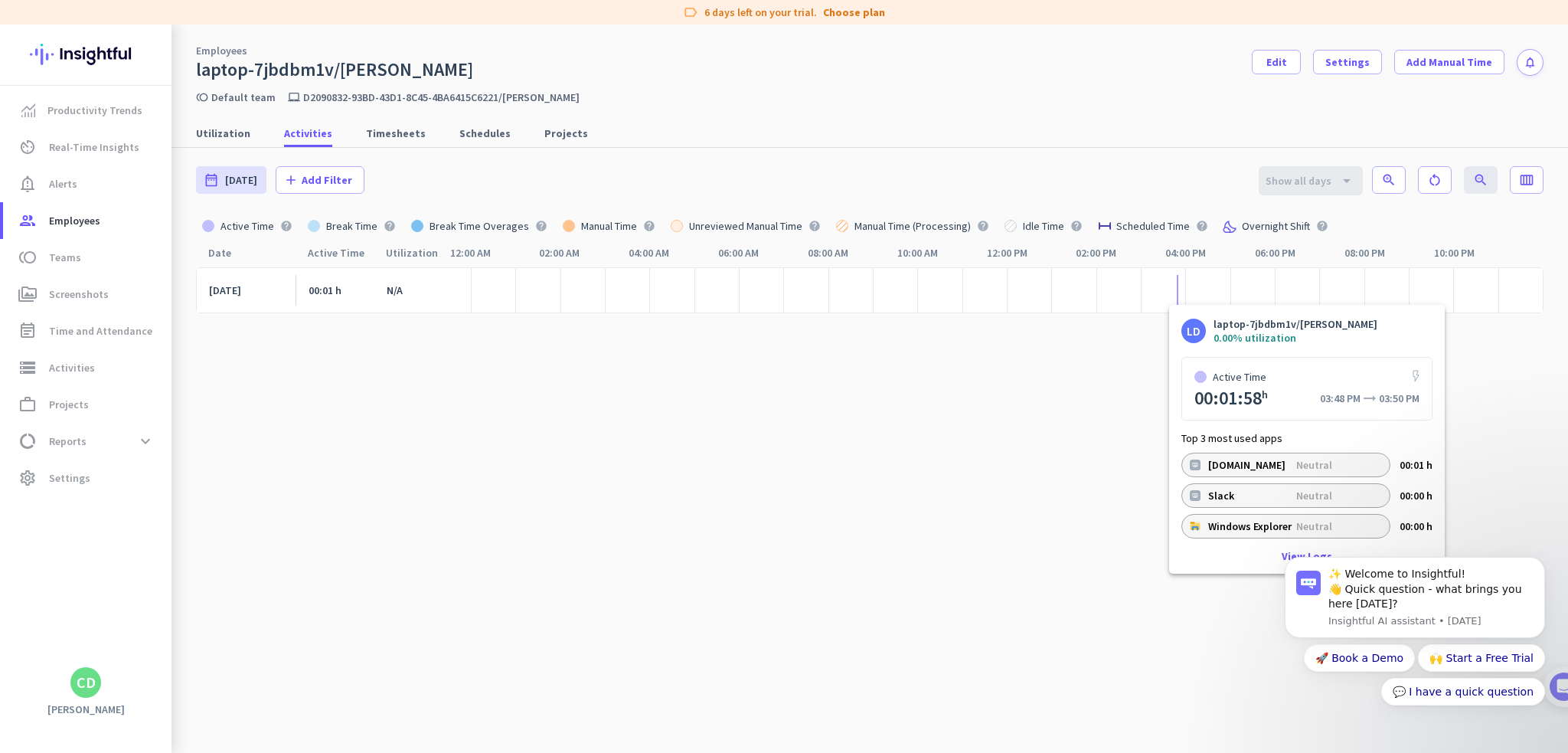
click at [1322, 490] on p "Neutral" at bounding box center [1328, 496] width 65 height 12
click at [1315, 531] on p "Neutral" at bounding box center [1328, 526] width 65 height 12
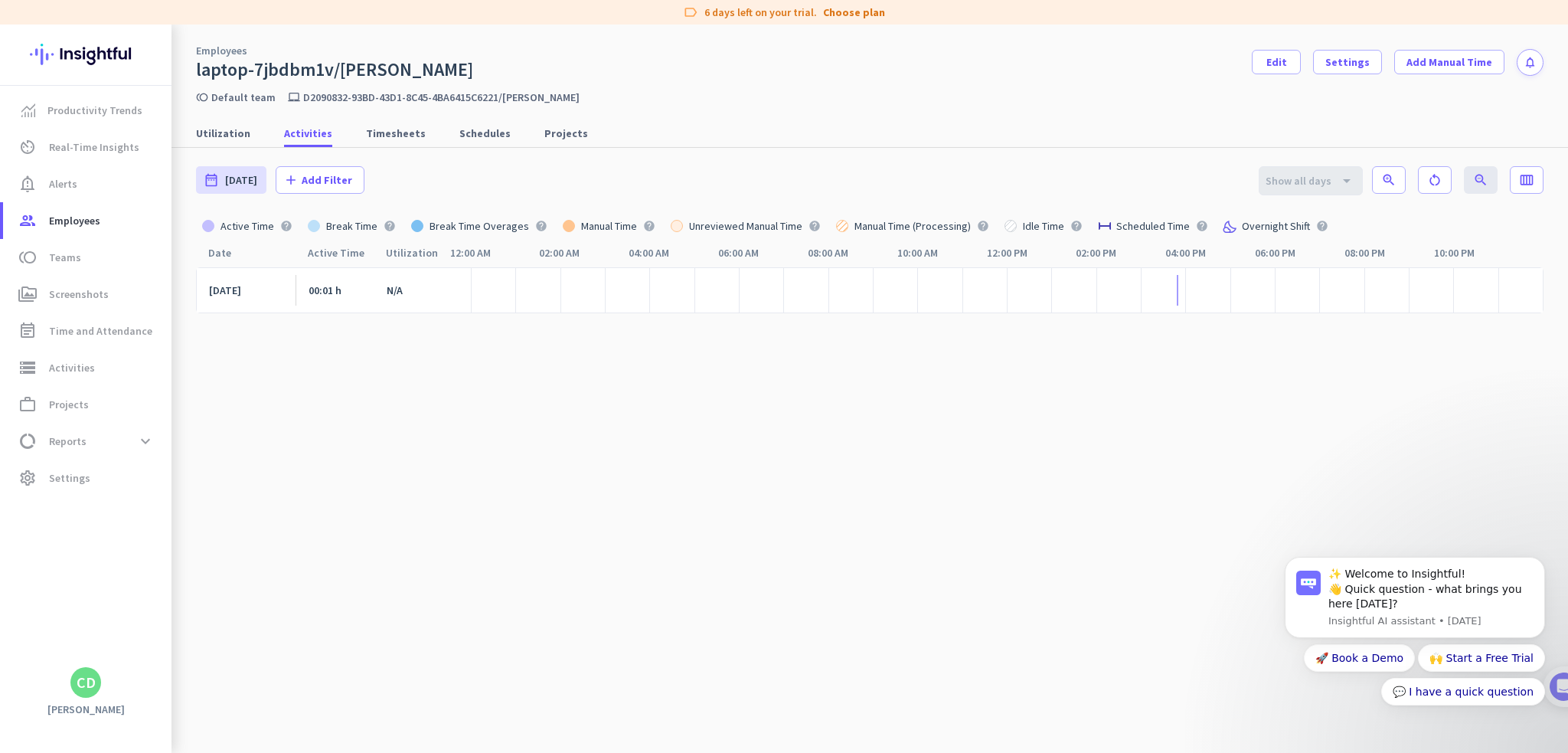
click at [1172, 287] on div at bounding box center [1163, 289] width 44 height 46
click at [1168, 291] on div at bounding box center [1163, 289] width 44 height 46
click at [1172, 293] on div at bounding box center [1163, 289] width 44 height 46
click at [1168, 293] on div at bounding box center [1163, 289] width 44 height 46
click at [1176, 294] on div at bounding box center [1177, 289] width 2 height 30
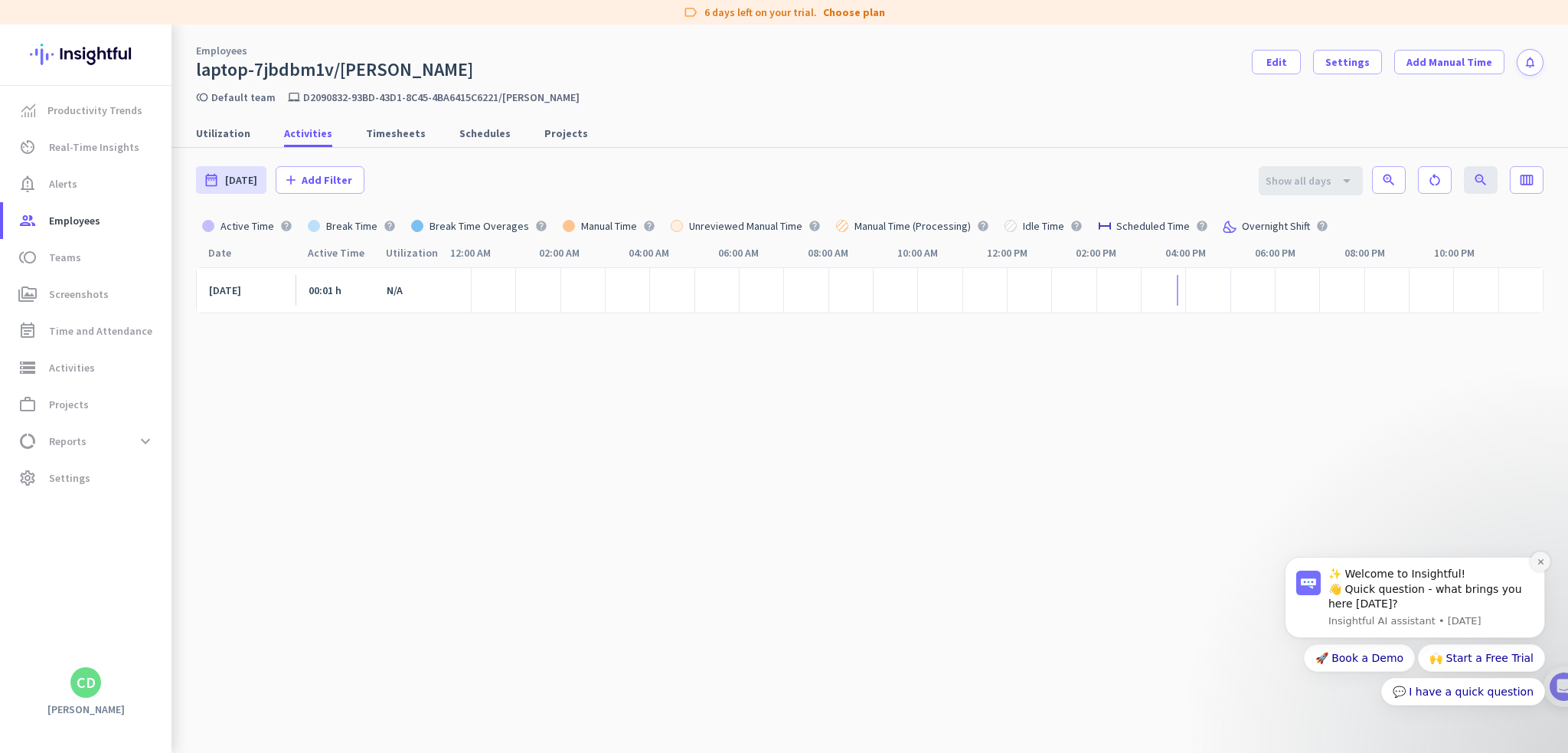
click at [1548, 563] on button "Dismiss notification" at bounding box center [1540, 561] width 20 height 20
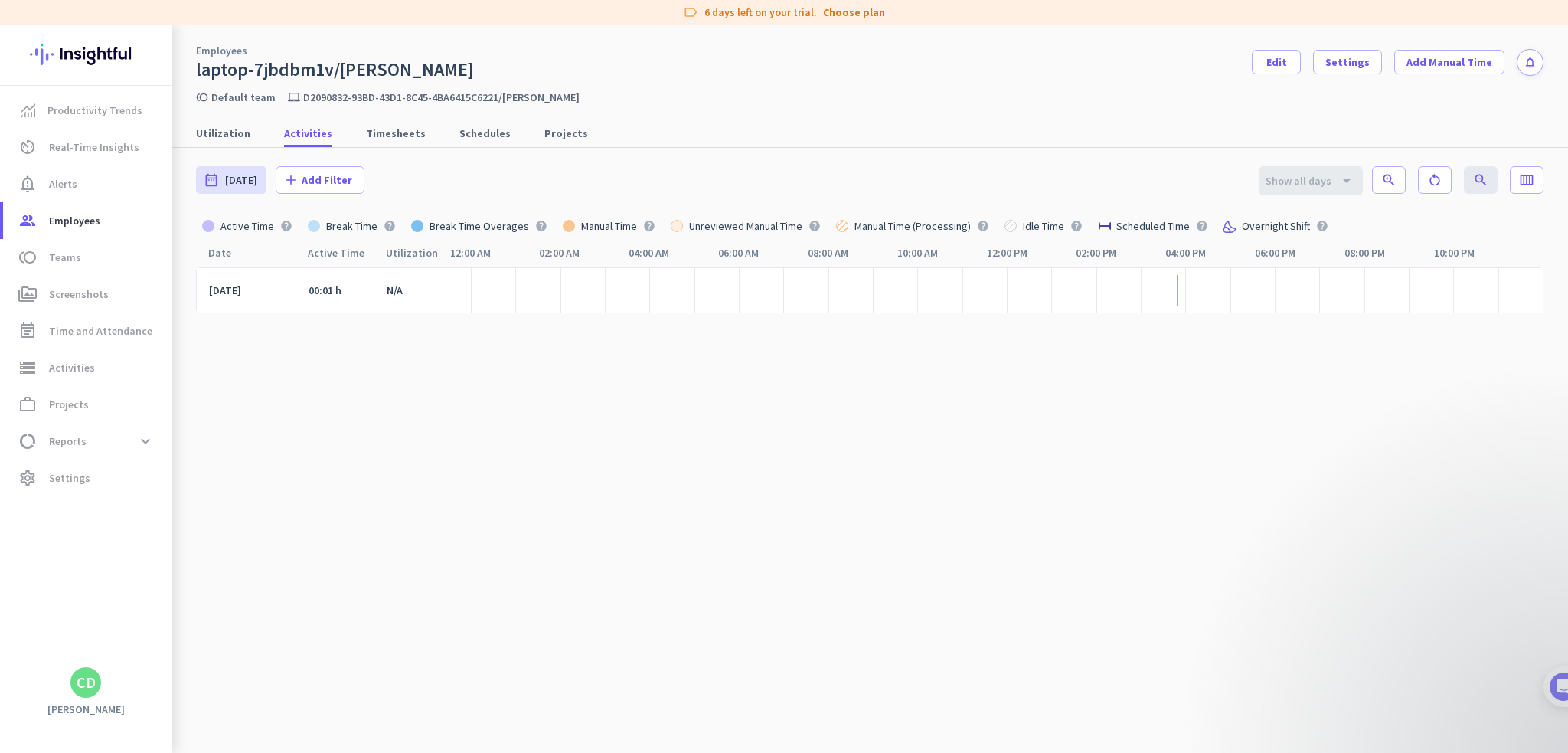
click at [1176, 432] on cdk-virtual-scroll-viewport "[DATE] 00:01 h N/A" at bounding box center [870, 514] width 1348 height 494
click at [597, 430] on cdk-virtual-scroll-viewport "[DATE] 00:01 h N/A" at bounding box center [870, 514] width 1348 height 494
